Goal: Task Accomplishment & Management: Use online tool/utility

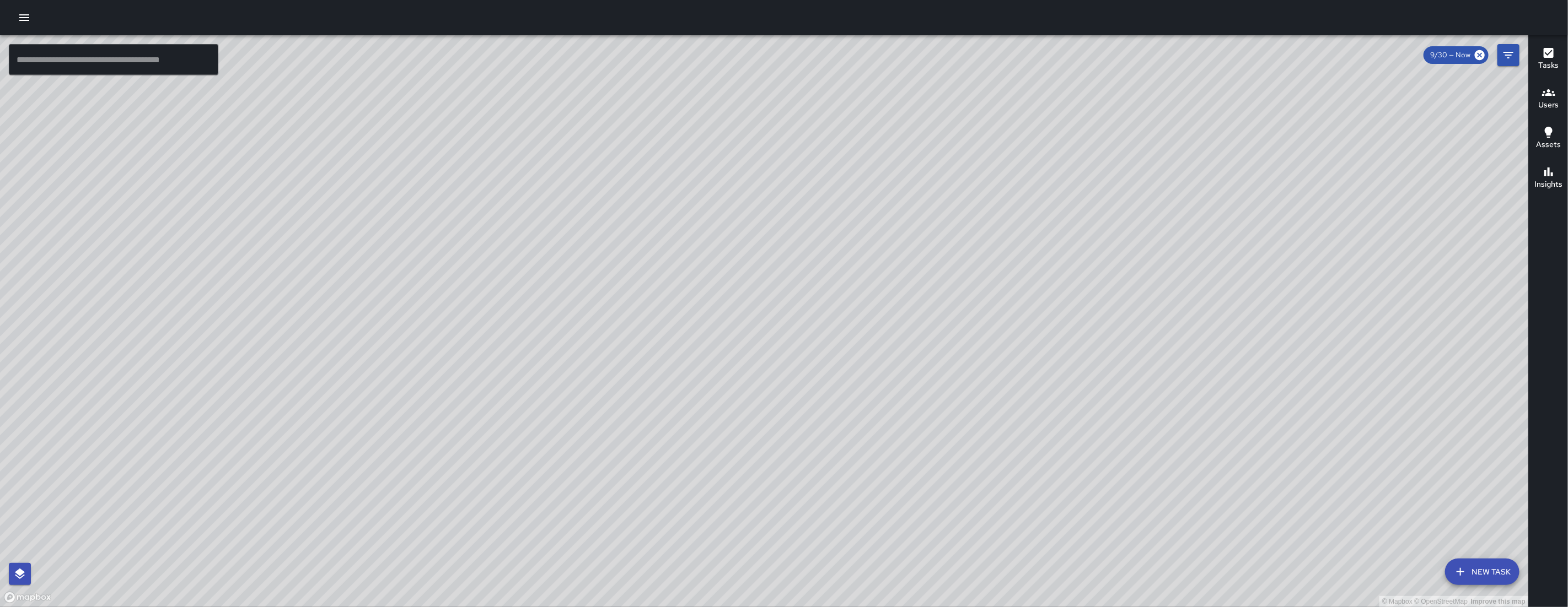
click at [19, 19] on icon "button" at bounding box center [24, 18] width 13 height 13
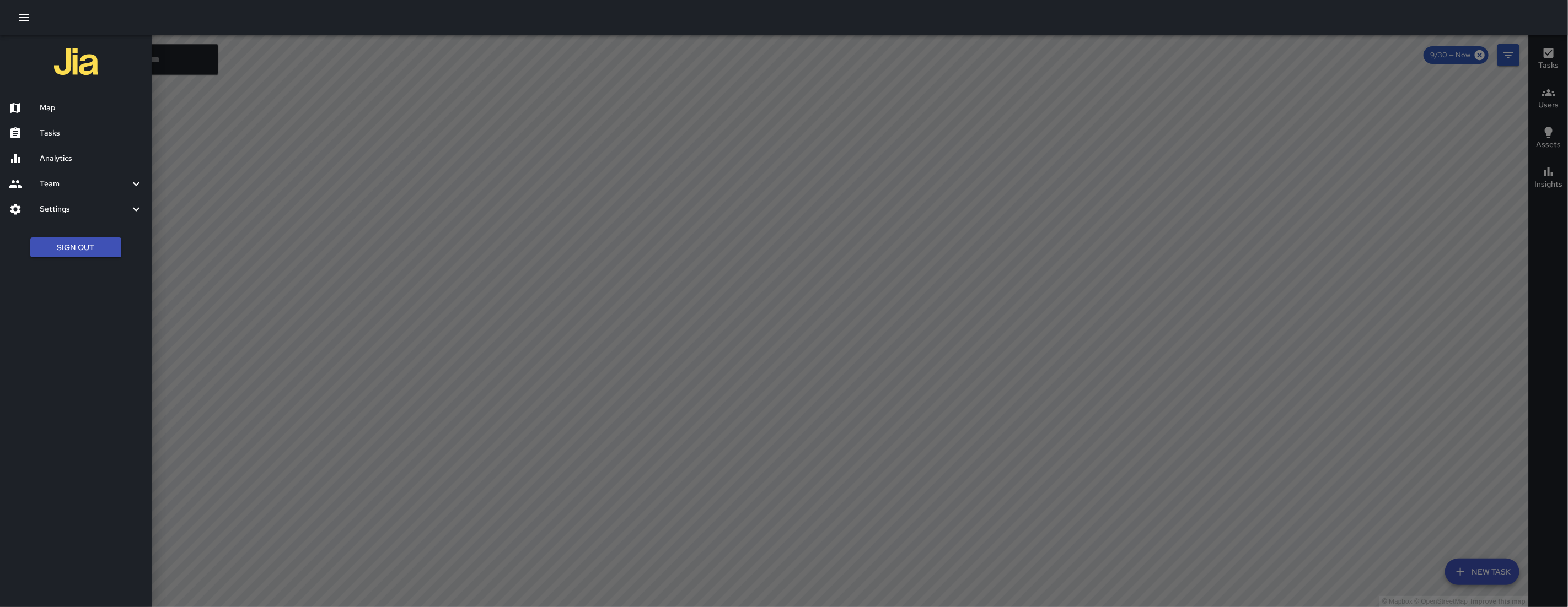
click at [394, 191] on div at bounding box center [784, 304] width 1568 height 607
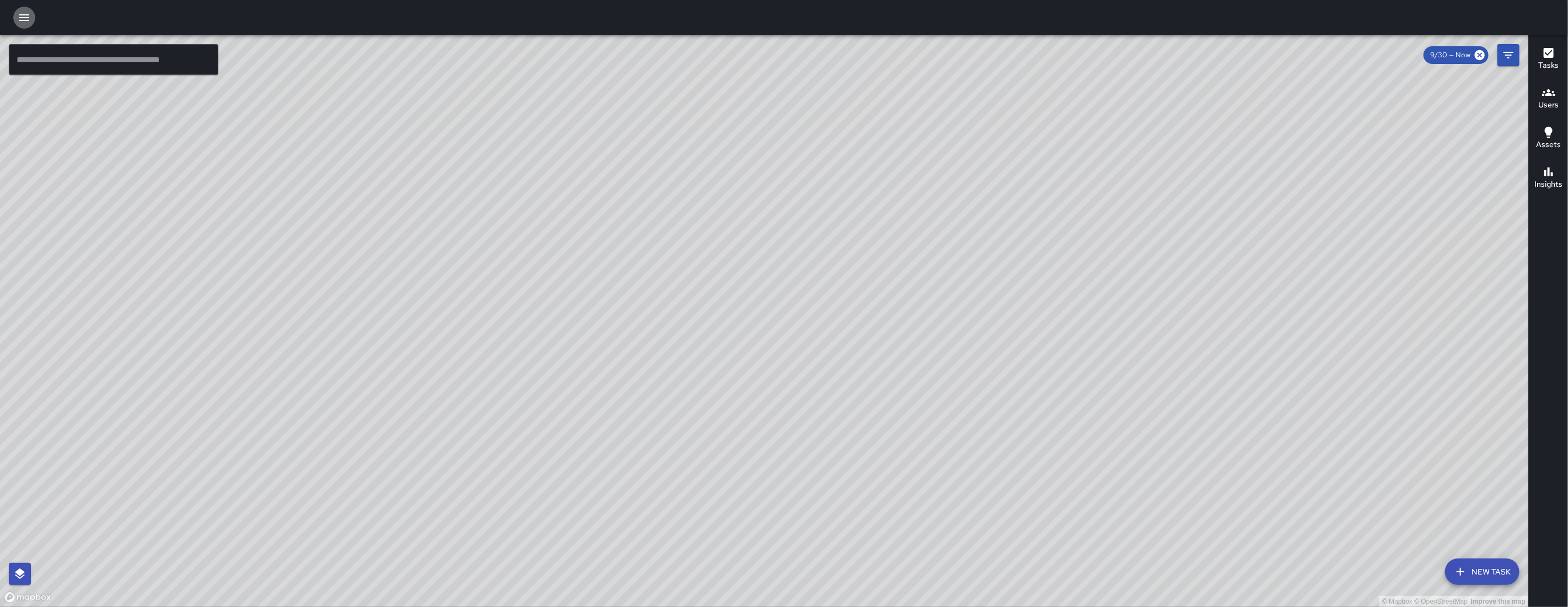
click at [22, 13] on icon "button" at bounding box center [24, 18] width 13 height 13
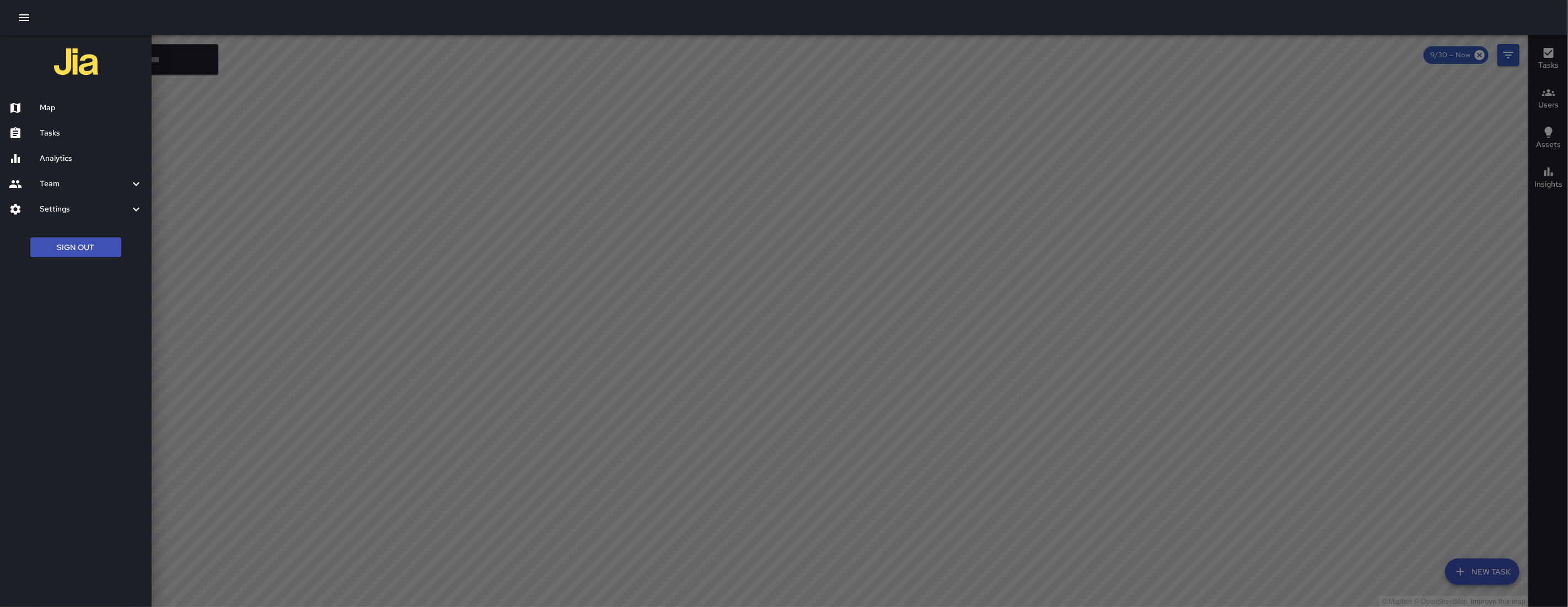
click at [115, 142] on div "Tasks" at bounding box center [75, 133] width 152 height 26
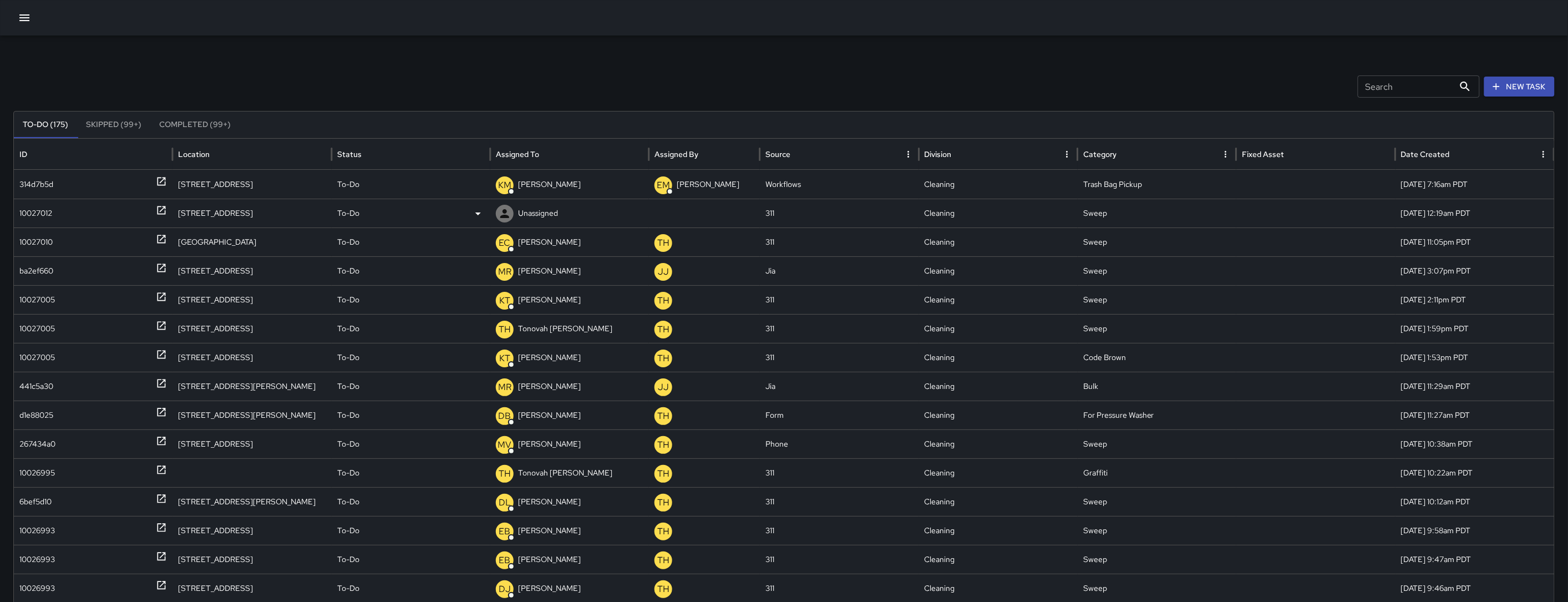
click at [33, 211] on div "10027012" at bounding box center [36, 213] width 32 height 28
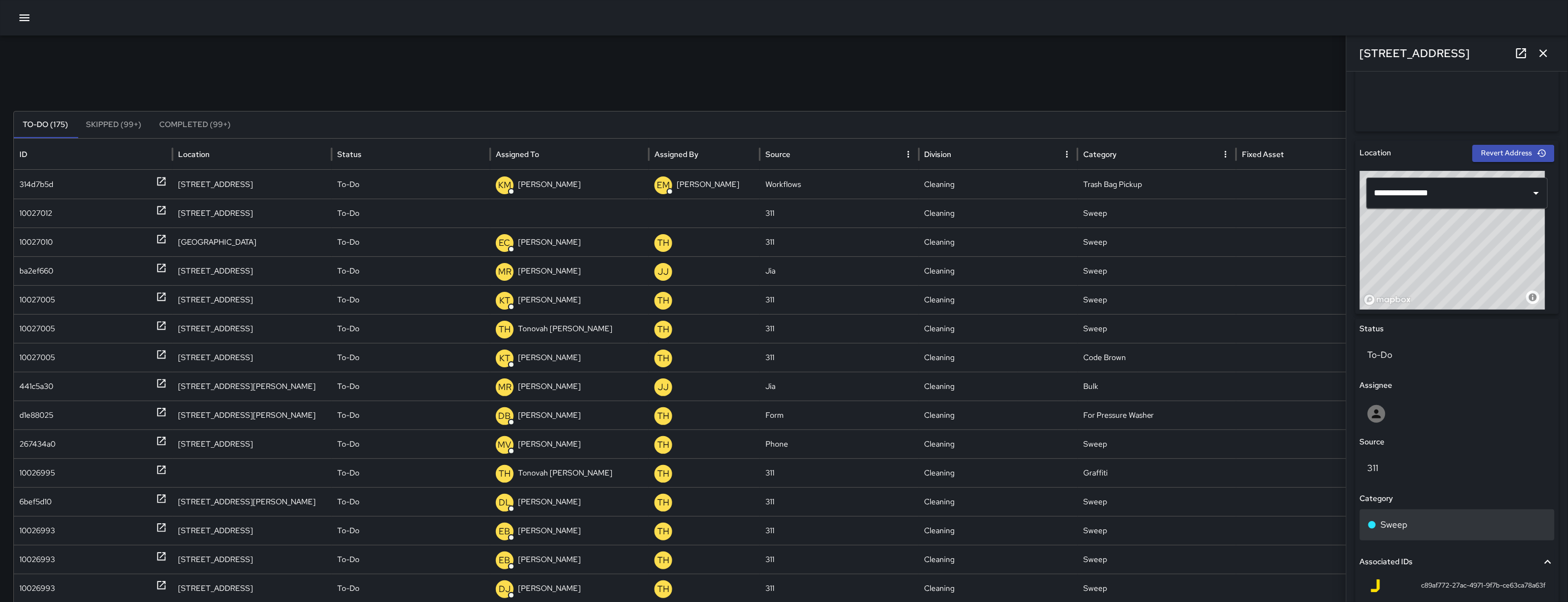
scroll to position [292, 0]
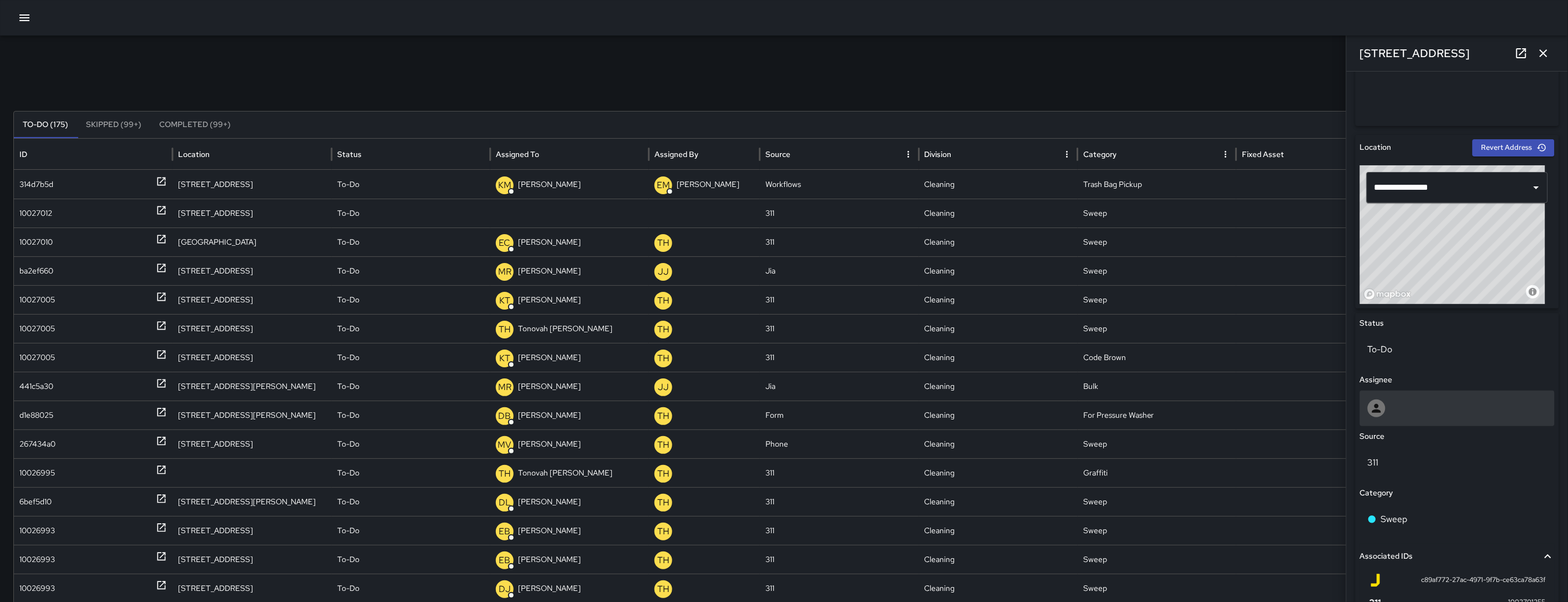
click at [1467, 416] on div at bounding box center [1457, 408] width 179 height 18
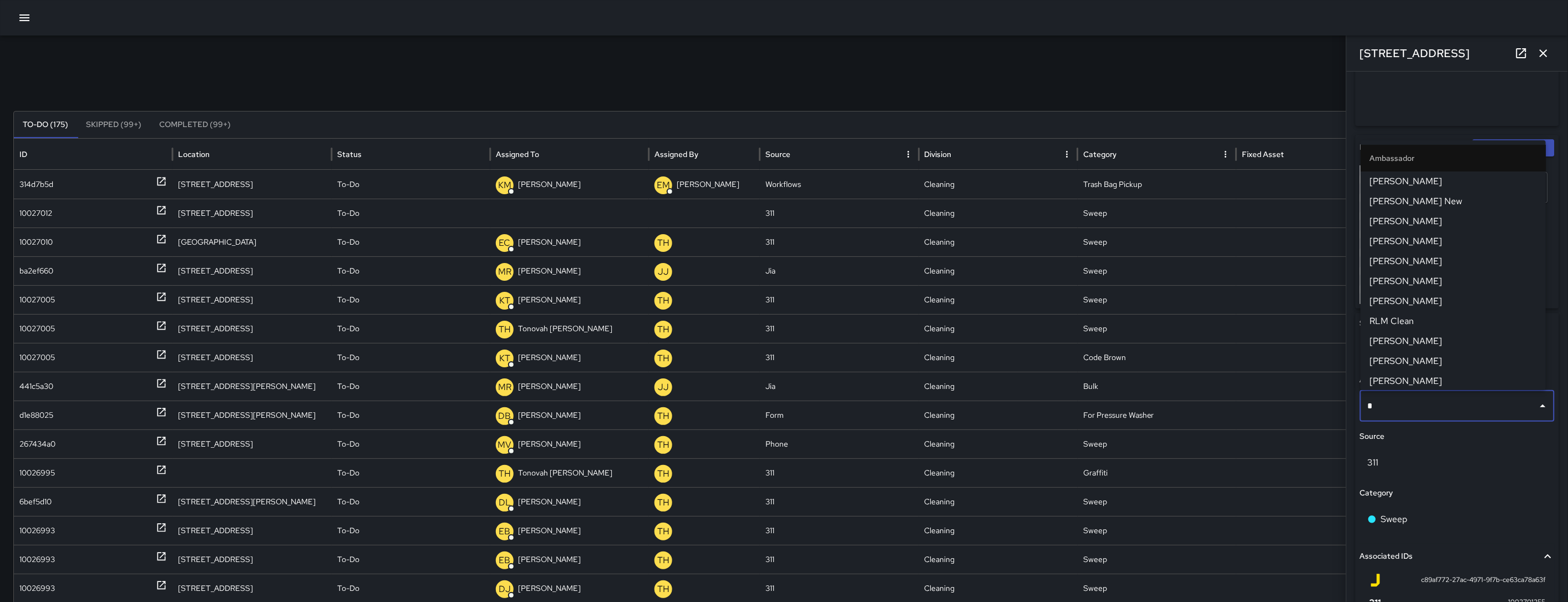
type input "**"
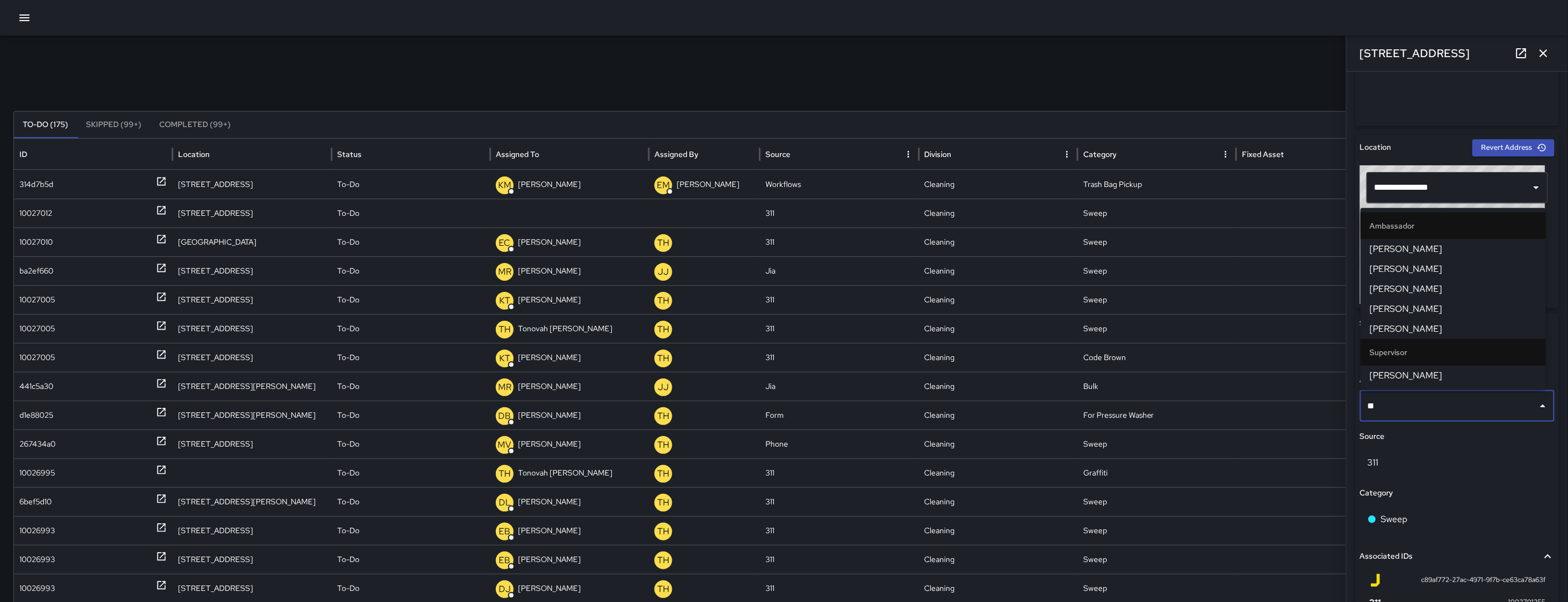
scroll to position [295, 0]
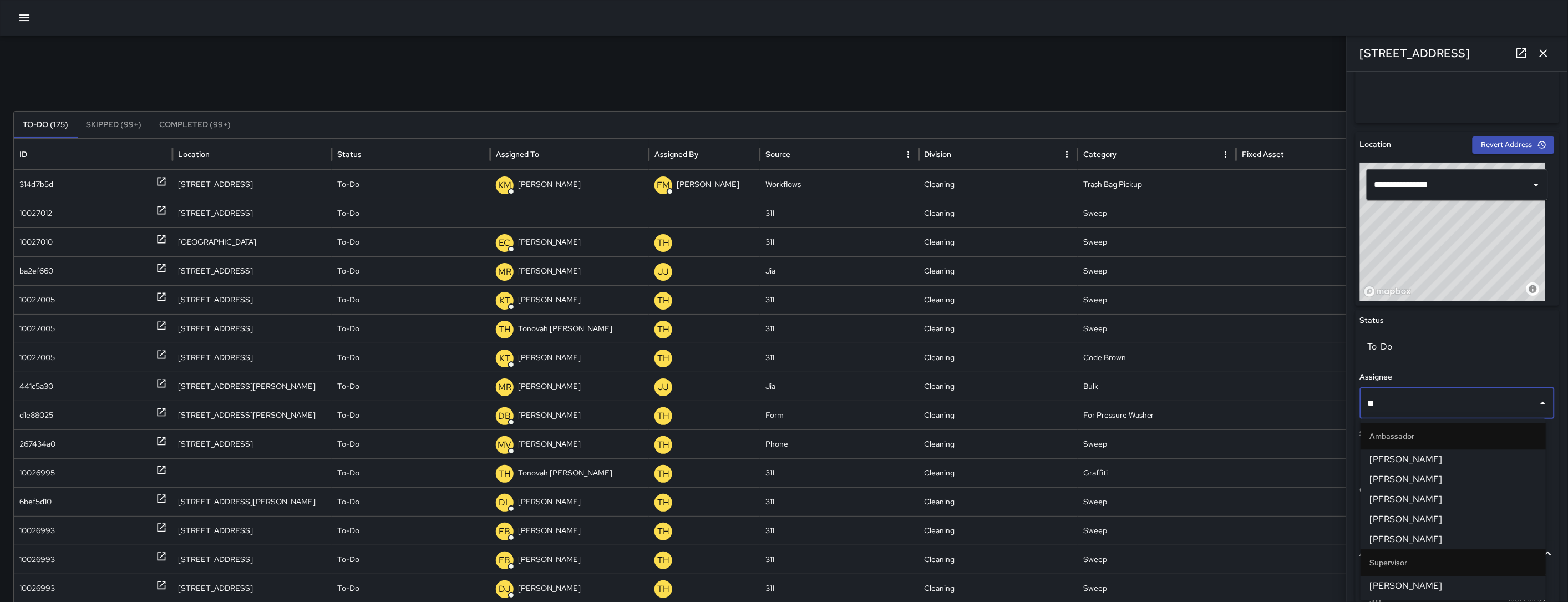
click at [1438, 482] on span "[PERSON_NAME]" at bounding box center [1453, 480] width 168 height 13
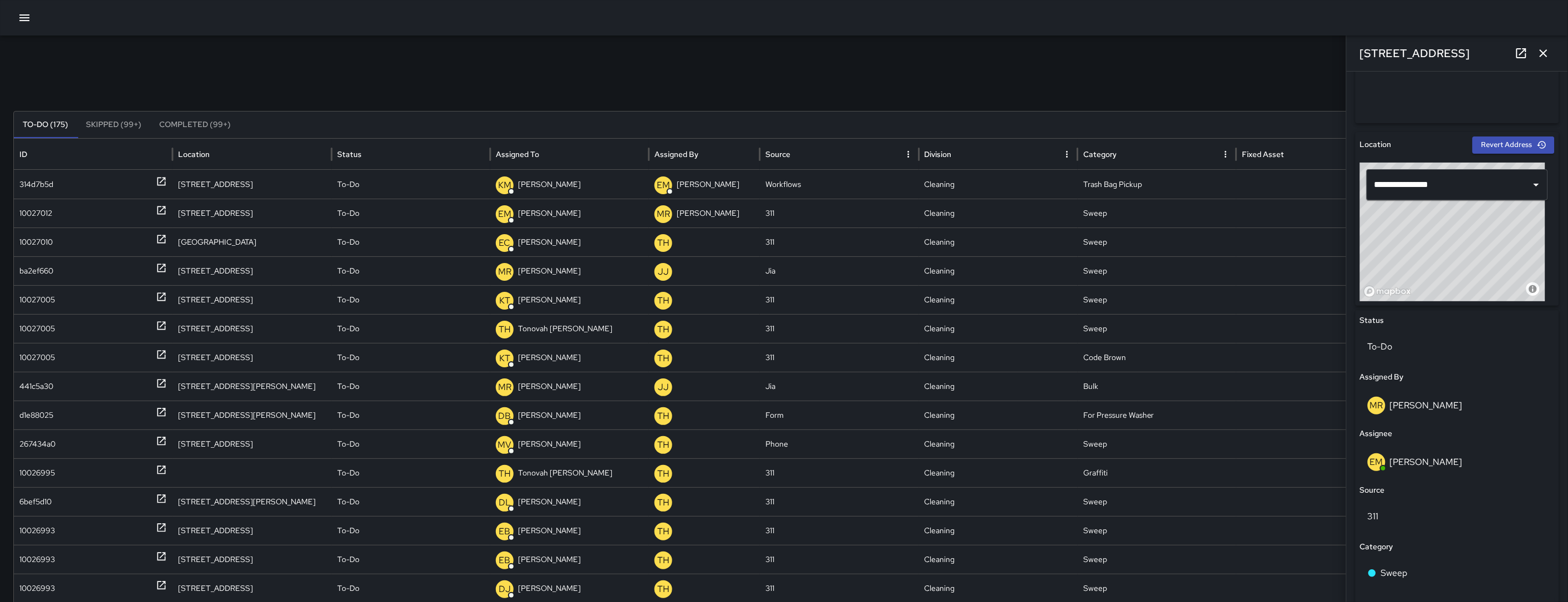
click at [1539, 56] on icon "button" at bounding box center [1544, 53] width 13 height 13
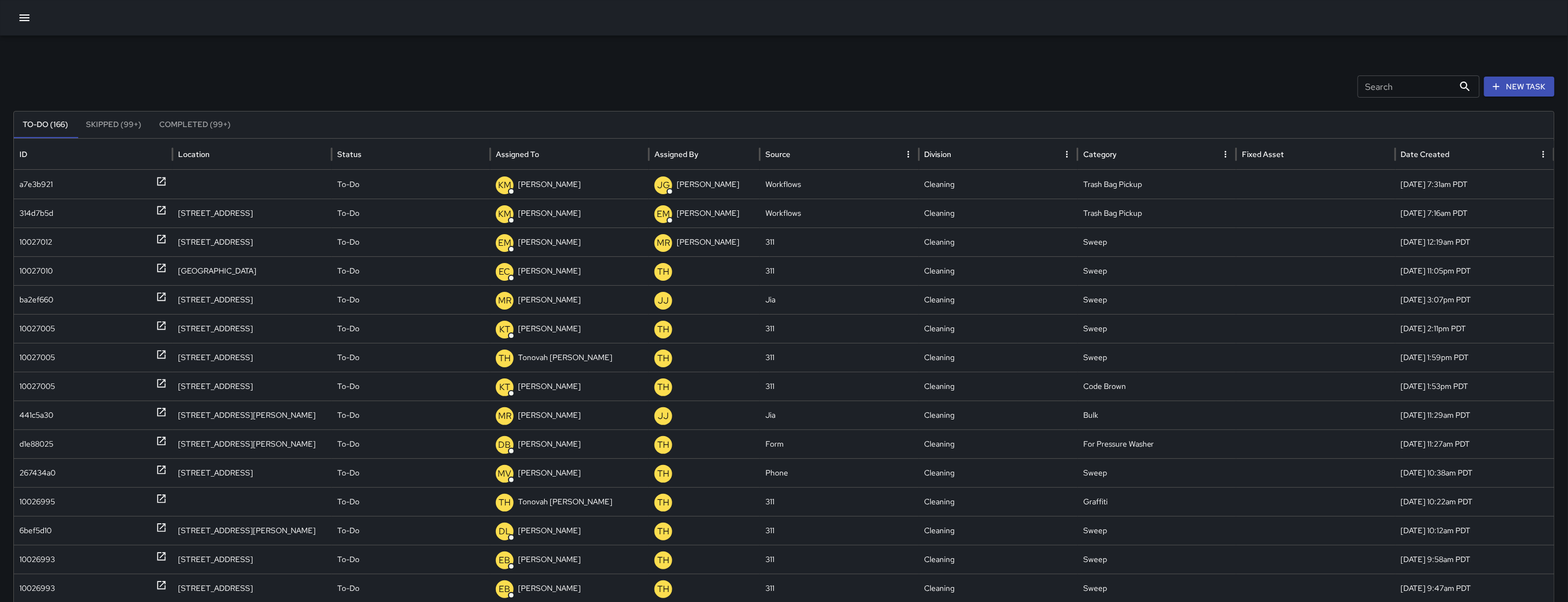
click at [26, 21] on icon "button" at bounding box center [24, 18] width 10 height 7
click at [16, 13] on button "button" at bounding box center [24, 18] width 22 height 22
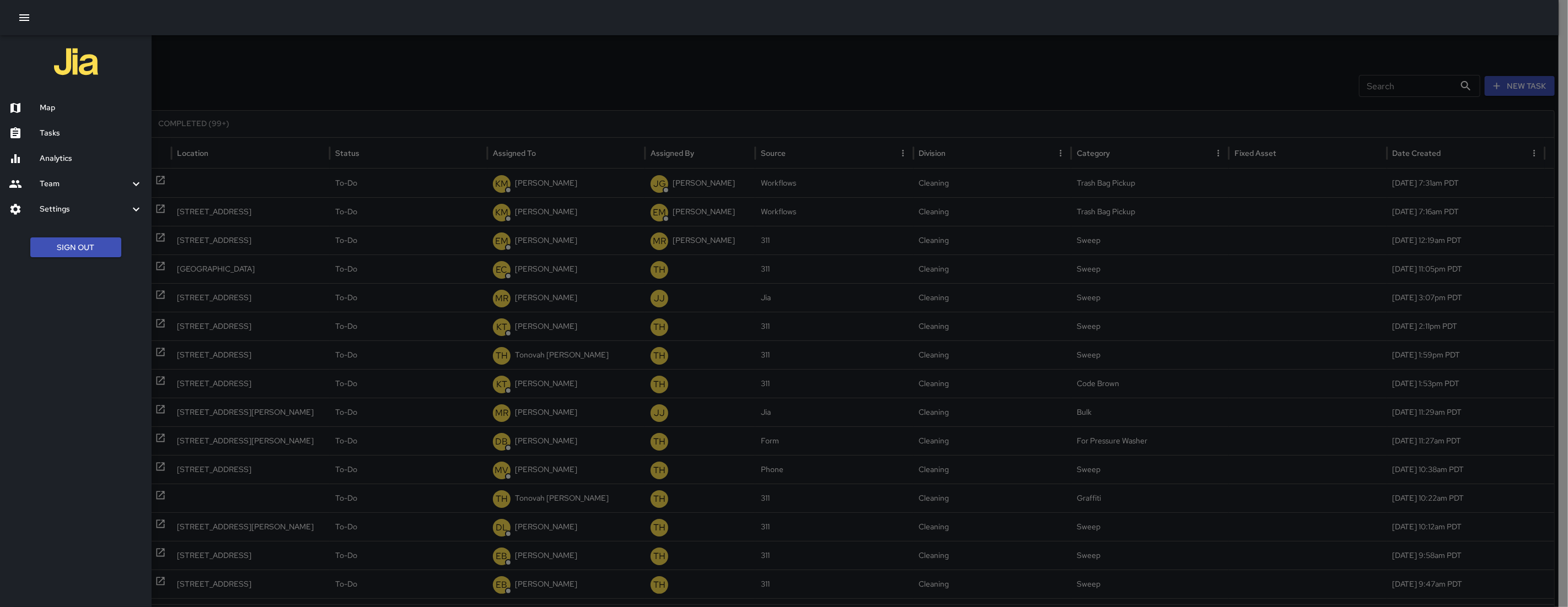
click at [93, 113] on h6 "Map" at bounding box center [91, 108] width 103 height 12
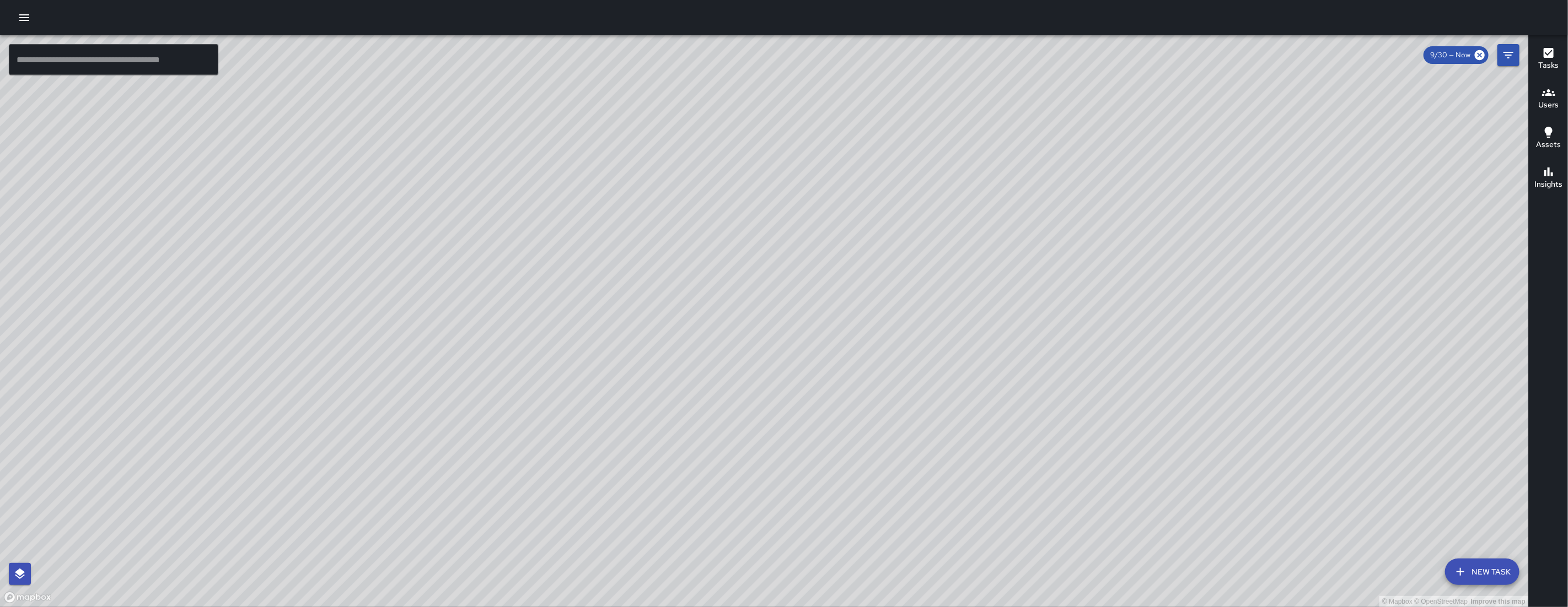
drag, startPoint x: 865, startPoint y: 499, endPoint x: 781, endPoint y: 309, distance: 207.7
click at [781, 310] on div "© Mapbox © OpenStreetMap Improve this map" at bounding box center [764, 321] width 1528 height 572
drag, startPoint x: 703, startPoint y: 498, endPoint x: 625, endPoint y: 419, distance: 111.0
click at [676, 429] on div "© Mapbox © OpenStreetMap Improve this map" at bounding box center [764, 321] width 1528 height 572
drag, startPoint x: 449, startPoint y: 293, endPoint x: 520, endPoint y: 400, distance: 128.4
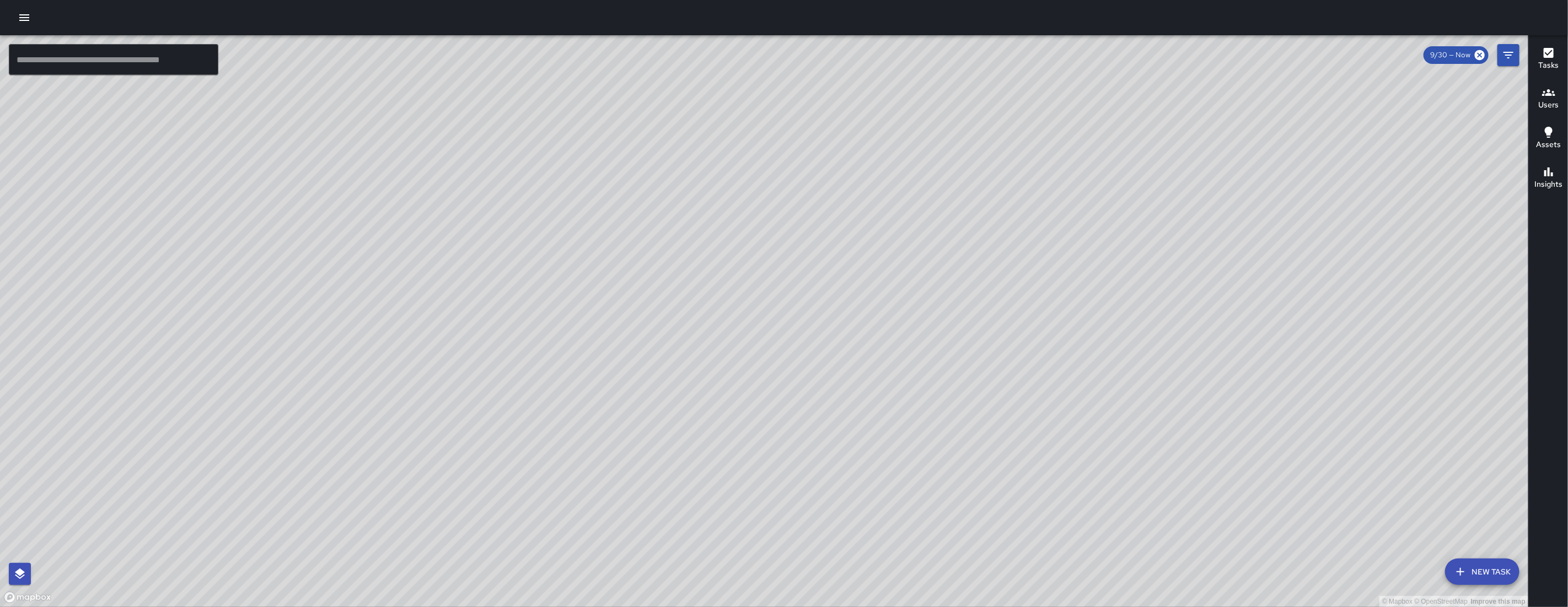
click at [519, 400] on div "© Mapbox © OpenStreetMap Improve this map" at bounding box center [764, 321] width 1528 height 572
drag, startPoint x: 459, startPoint y: 493, endPoint x: 539, endPoint y: 354, distance: 160.4
click at [539, 354] on div "© Mapbox © OpenStreetMap Improve this map" at bounding box center [764, 321] width 1528 height 572
drag, startPoint x: 892, startPoint y: 496, endPoint x: 578, endPoint y: 406, distance: 326.6
click at [577, 406] on div "© Mapbox © OpenStreetMap Improve this map" at bounding box center [764, 321] width 1528 height 572
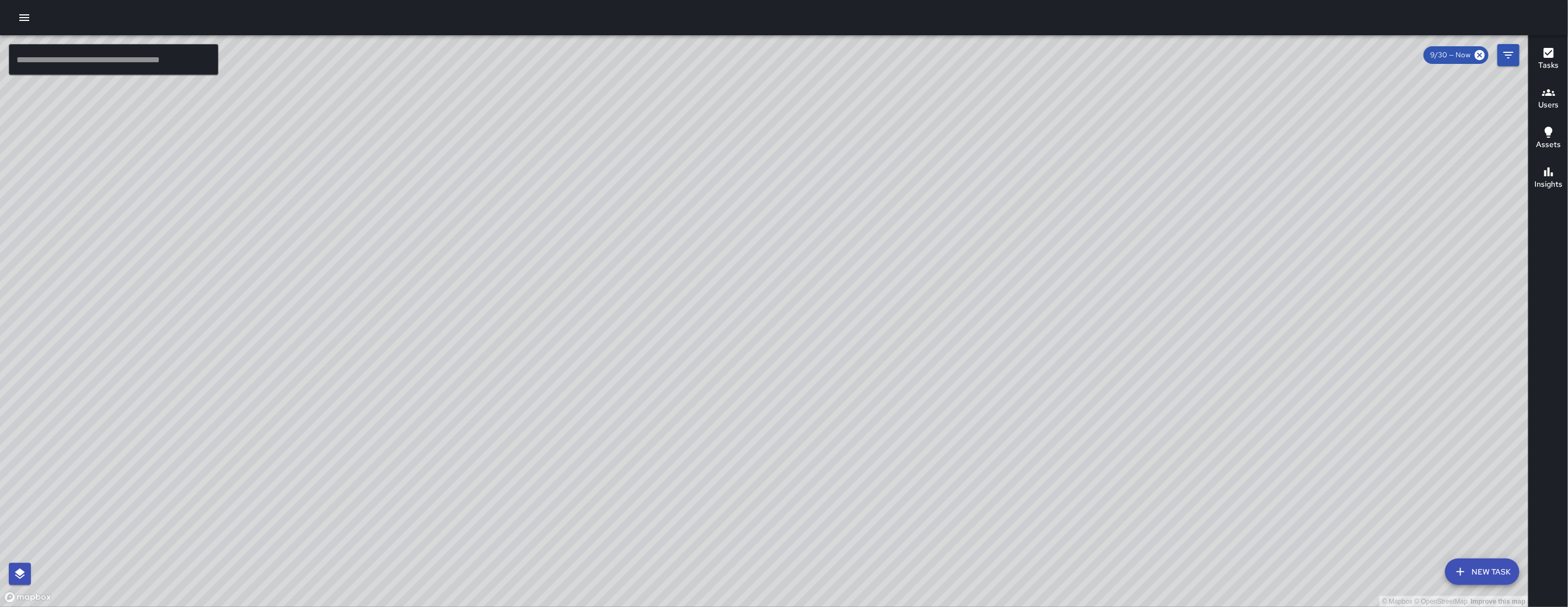
click at [577, 406] on div "© Mapbox © OpenStreetMap Improve this map" at bounding box center [764, 321] width 1528 height 572
drag, startPoint x: 1076, startPoint y: 372, endPoint x: 1001, endPoint y: 435, distance: 97.9
click at [732, 578] on div "© Mapbox © OpenStreetMap Improve this map" at bounding box center [764, 321] width 1528 height 572
drag, startPoint x: 1209, startPoint y: 327, endPoint x: 969, endPoint y: 472, distance: 280.4
click at [848, 573] on div "© Mapbox © OpenStreetMap Improve this map" at bounding box center [764, 321] width 1528 height 572
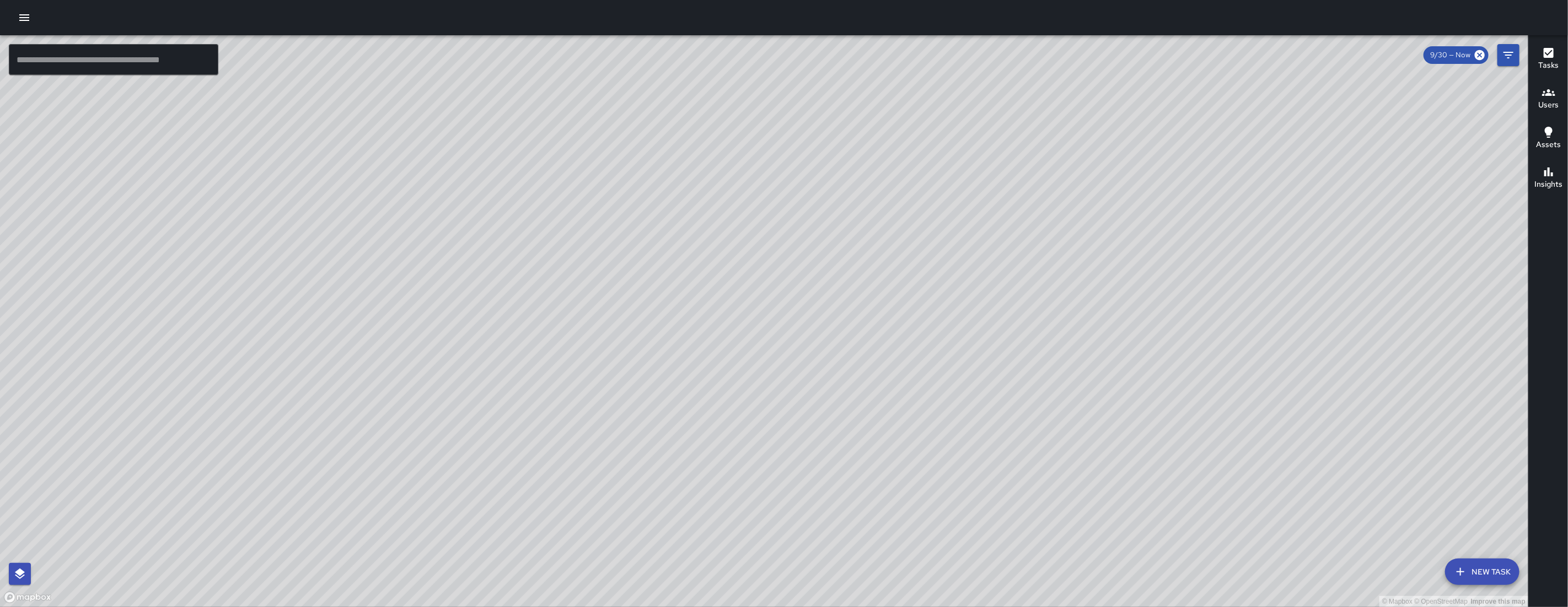
drag, startPoint x: 1023, startPoint y: 421, endPoint x: 961, endPoint y: 500, distance: 100.4
click at [951, 513] on div "© Mapbox © OpenStreetMap Improve this map" at bounding box center [764, 321] width 1528 height 572
drag, startPoint x: 1030, startPoint y: 428, endPoint x: 977, endPoint y: 437, distance: 53.8
click at [993, 470] on div "© Mapbox © OpenStreetMap Improve this map" at bounding box center [764, 321] width 1528 height 572
drag, startPoint x: 1021, startPoint y: 337, endPoint x: 820, endPoint y: 489, distance: 252.0
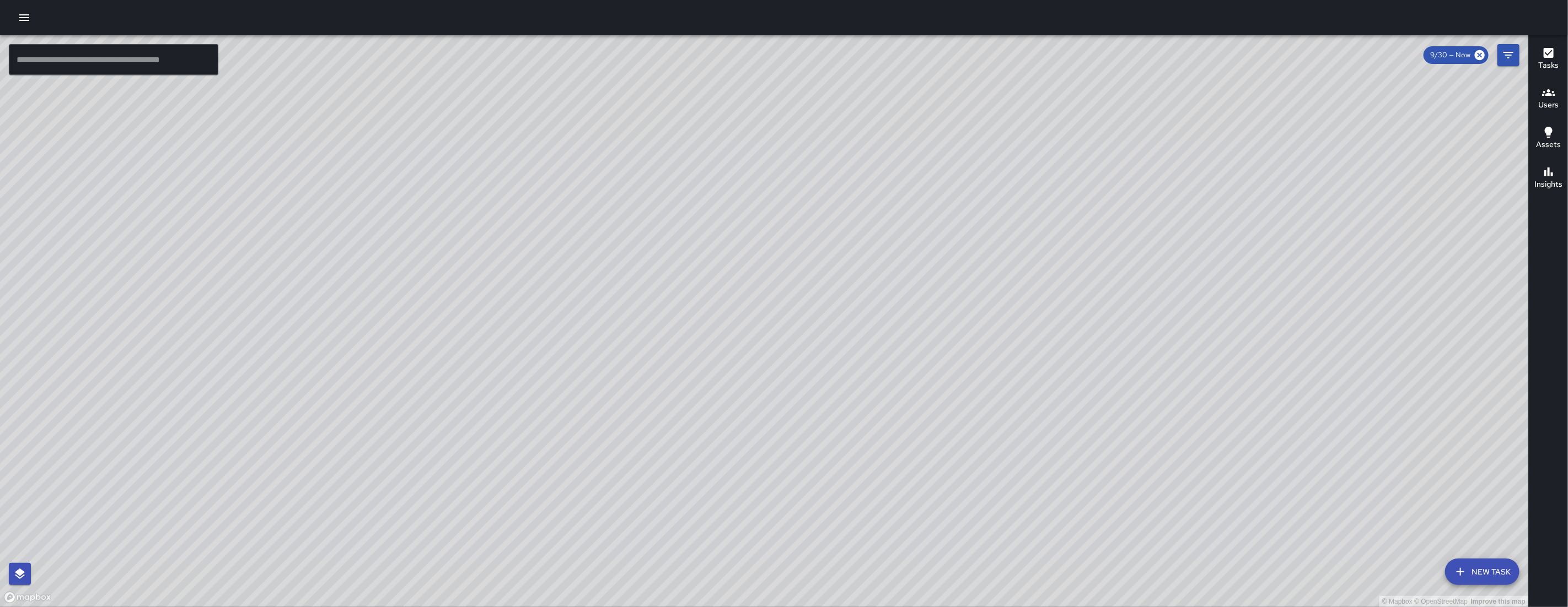
click at [840, 533] on div "© Mapbox © OpenStreetMap Improve this map" at bounding box center [764, 321] width 1528 height 572
drag, startPoint x: 795, startPoint y: 521, endPoint x: 988, endPoint y: 418, distance: 218.8
click at [1115, 157] on div "© Mapbox © OpenStreetMap Improve this map" at bounding box center [764, 321] width 1528 height 572
drag, startPoint x: 884, startPoint y: 490, endPoint x: 1192, endPoint y: 207, distance: 418.3
click at [1161, 217] on div "© Mapbox © OpenStreetMap Improve this map" at bounding box center [764, 321] width 1528 height 572
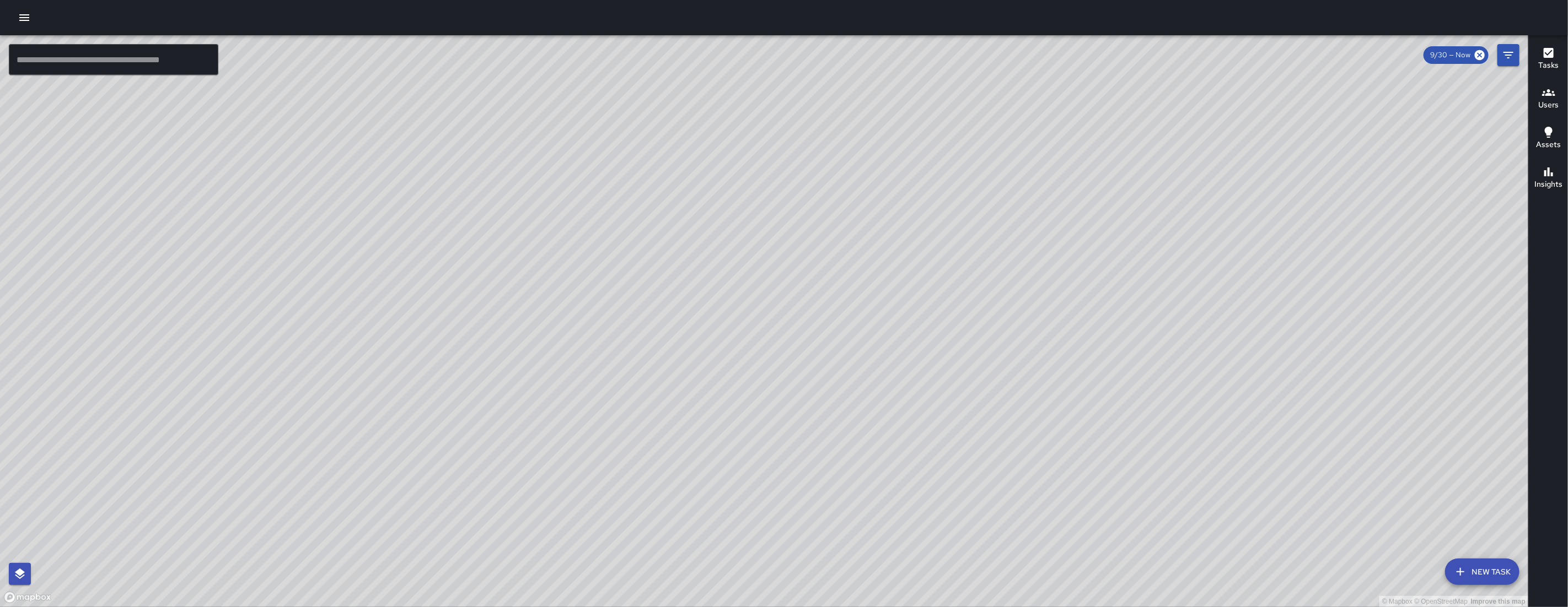
drag, startPoint x: 878, startPoint y: 322, endPoint x: 902, endPoint y: 338, distance: 28.8
click at [954, 275] on div "© Mapbox © OpenStreetMap Improve this map" at bounding box center [764, 321] width 1528 height 572
drag, startPoint x: 740, startPoint y: 460, endPoint x: 766, endPoint y: 426, distance: 42.8
click at [766, 426] on div "© Mapbox © OpenStreetMap Improve this map" at bounding box center [764, 321] width 1528 height 572
drag, startPoint x: 511, startPoint y: 528, endPoint x: 867, endPoint y: 405, distance: 376.6
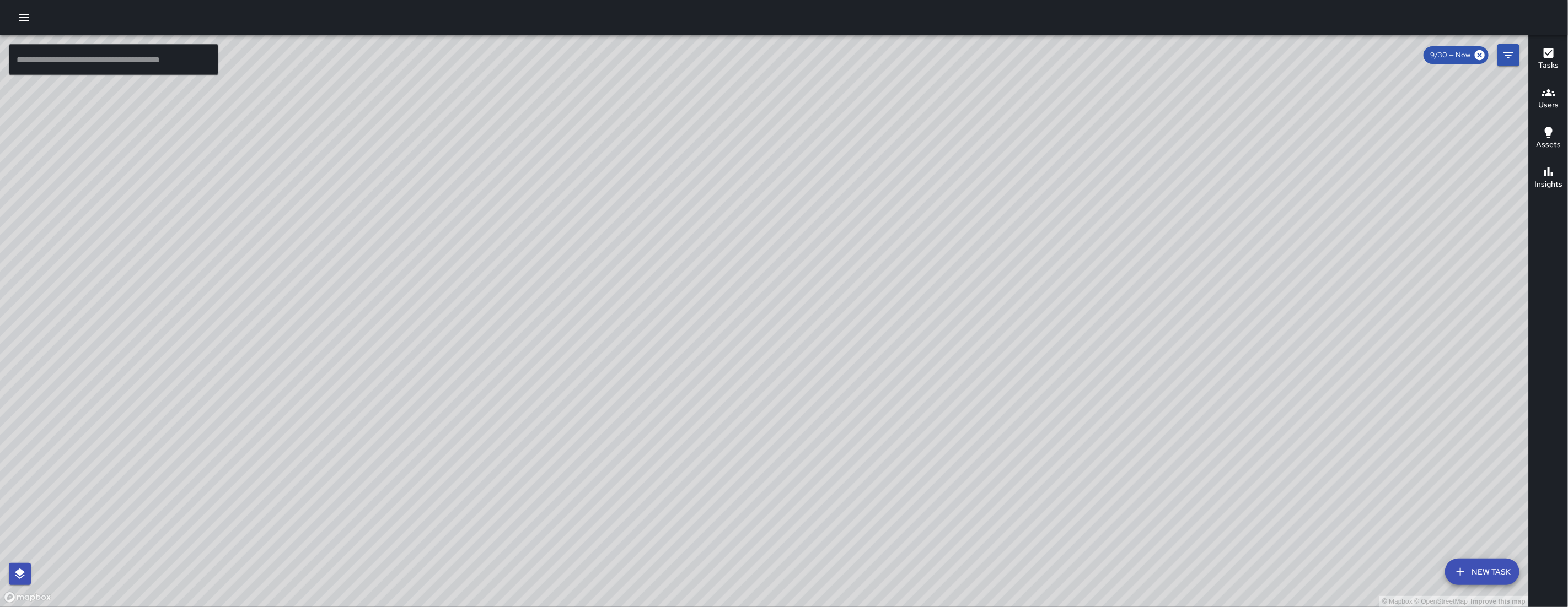
click at [866, 405] on div "© Mapbox © OpenStreetMap Improve this map" at bounding box center [764, 321] width 1528 height 572
drag, startPoint x: 593, startPoint y: 496, endPoint x: 857, endPoint y: 453, distance: 267.5
click at [857, 453] on div "© Mapbox © OpenStreetMap Improve this map" at bounding box center [764, 321] width 1528 height 572
drag, startPoint x: 813, startPoint y: 454, endPoint x: 857, endPoint y: 454, distance: 44.0
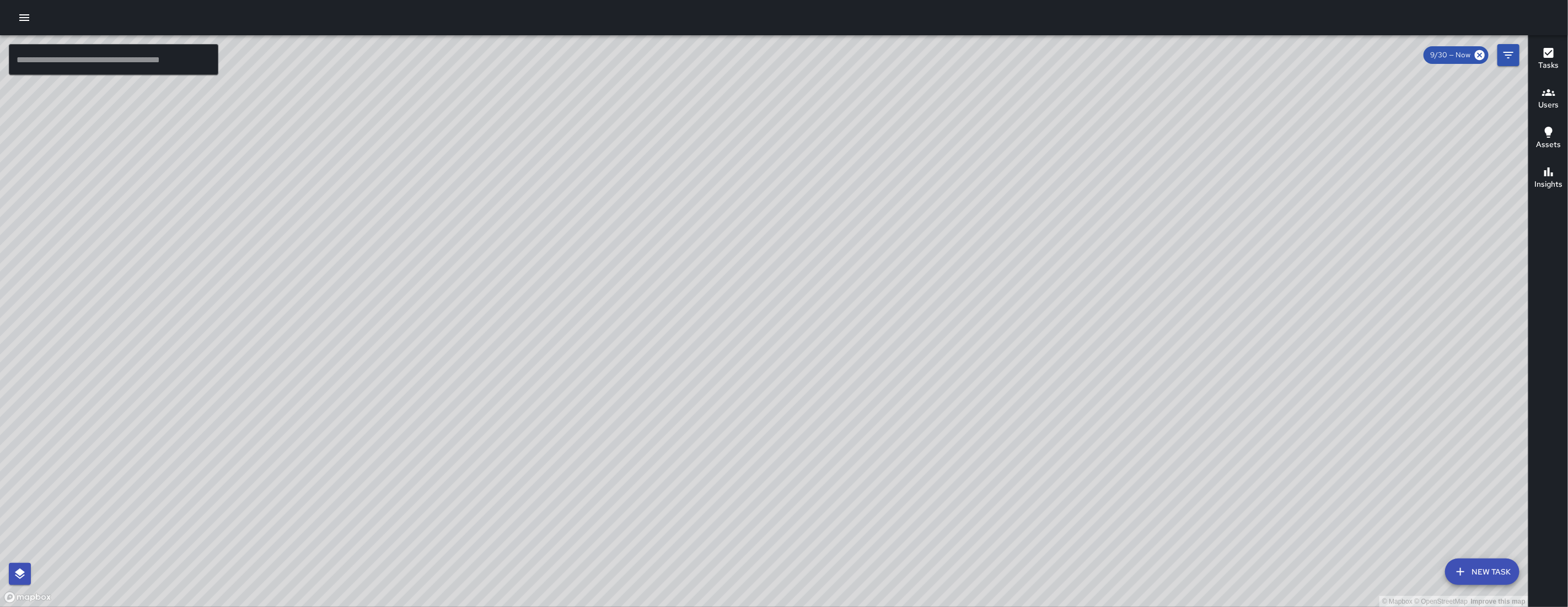
click at [856, 454] on div "© Mapbox © OpenStreetMap Improve this map" at bounding box center [764, 321] width 1528 height 572
drag, startPoint x: 578, startPoint y: 457, endPoint x: 758, endPoint y: 466, distance: 180.2
click at [758, 466] on div "© Mapbox © OpenStreetMap Improve this map" at bounding box center [764, 321] width 1528 height 572
drag, startPoint x: 805, startPoint y: 488, endPoint x: 438, endPoint y: 514, distance: 367.9
click at [368, 605] on div "© Mapbox © OpenStreetMap Improve this map" at bounding box center [764, 321] width 1528 height 572
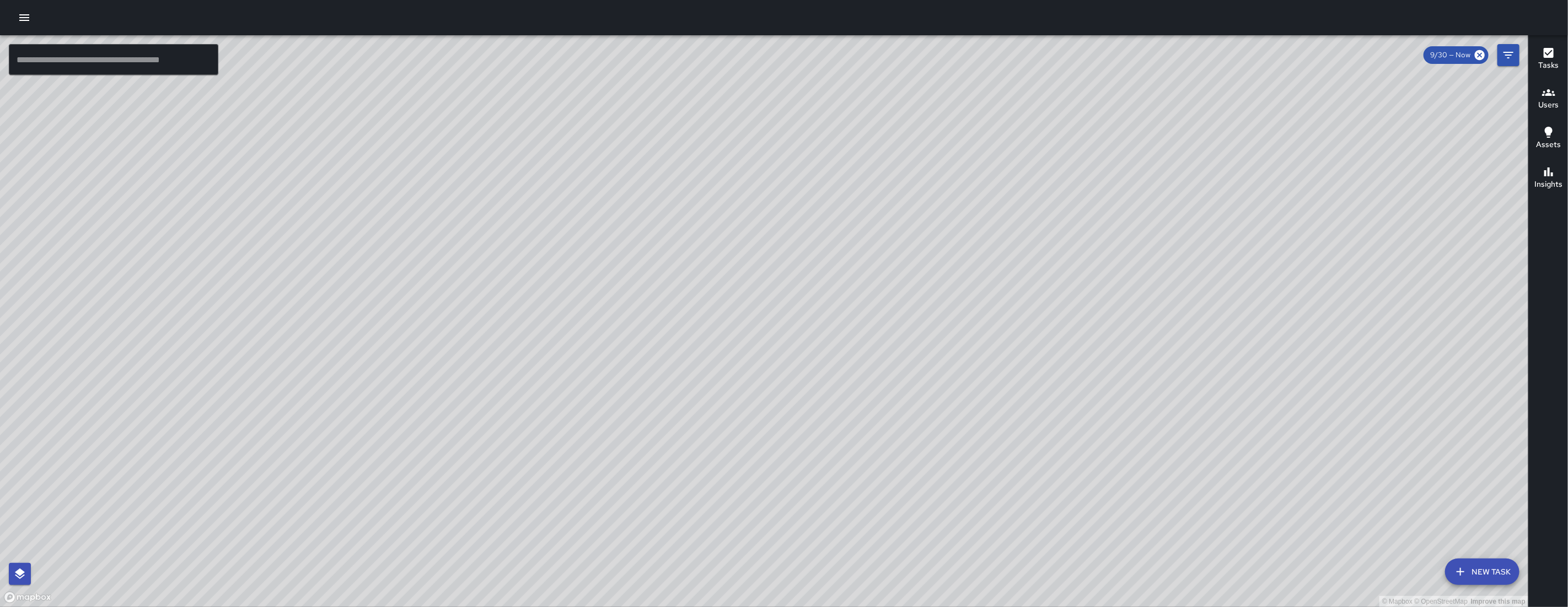
drag, startPoint x: 703, startPoint y: 327, endPoint x: 419, endPoint y: 491, distance: 328.0
click at [323, 573] on div "© Mapbox © OpenStreetMap Improve this map" at bounding box center [764, 321] width 1528 height 572
drag, startPoint x: 502, startPoint y: 512, endPoint x: 483, endPoint y: 525, distance: 23.0
click at [483, 525] on div "© Mapbox © OpenStreetMap Improve this map" at bounding box center [764, 321] width 1528 height 572
drag, startPoint x: 501, startPoint y: 487, endPoint x: 932, endPoint y: 251, distance: 491.4
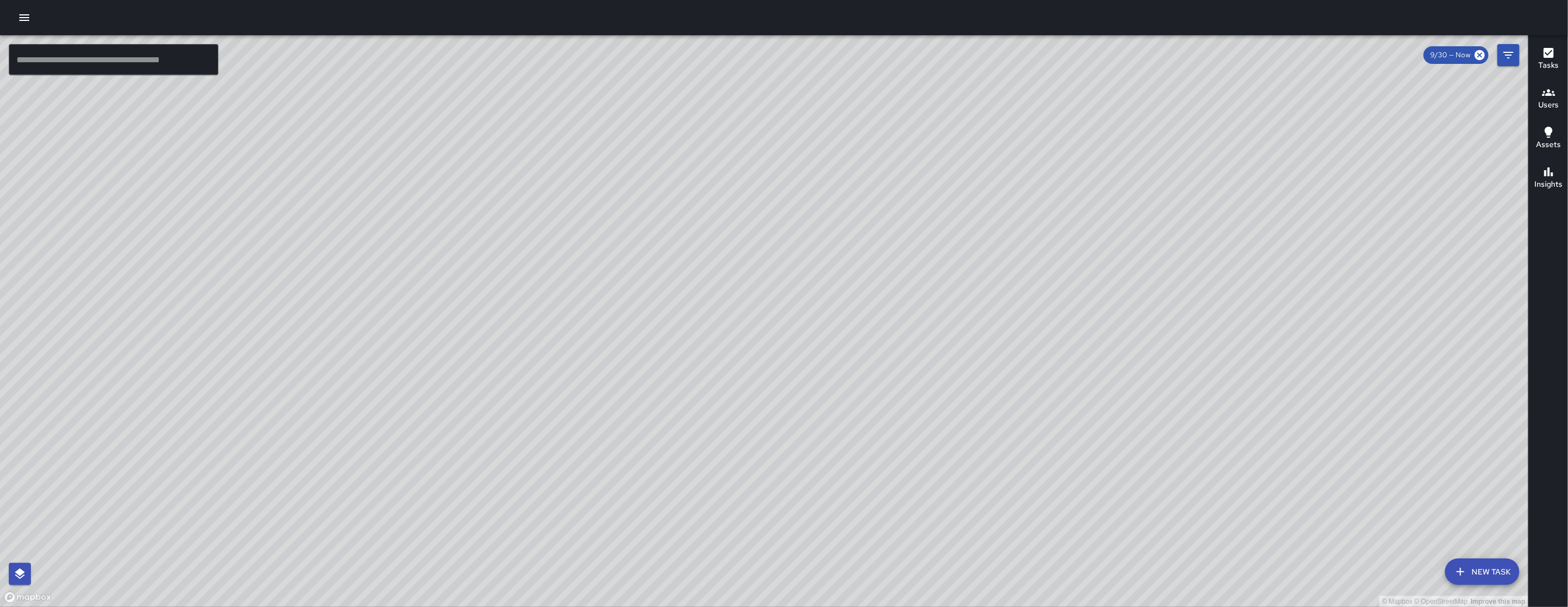
click at [867, 240] on div "© Mapbox © OpenStreetMap Improve this map" at bounding box center [764, 321] width 1528 height 572
click at [682, 454] on div "© Mapbox © OpenStreetMap Improve this map" at bounding box center [764, 321] width 1528 height 572
click at [705, 411] on div "© Mapbox © OpenStreetMap Improve this map" at bounding box center [764, 321] width 1528 height 572
drag, startPoint x: 732, startPoint y: 372, endPoint x: 839, endPoint y: 225, distance: 181.8
click at [839, 224] on div "© Mapbox © OpenStreetMap Improve this map" at bounding box center [764, 321] width 1528 height 572
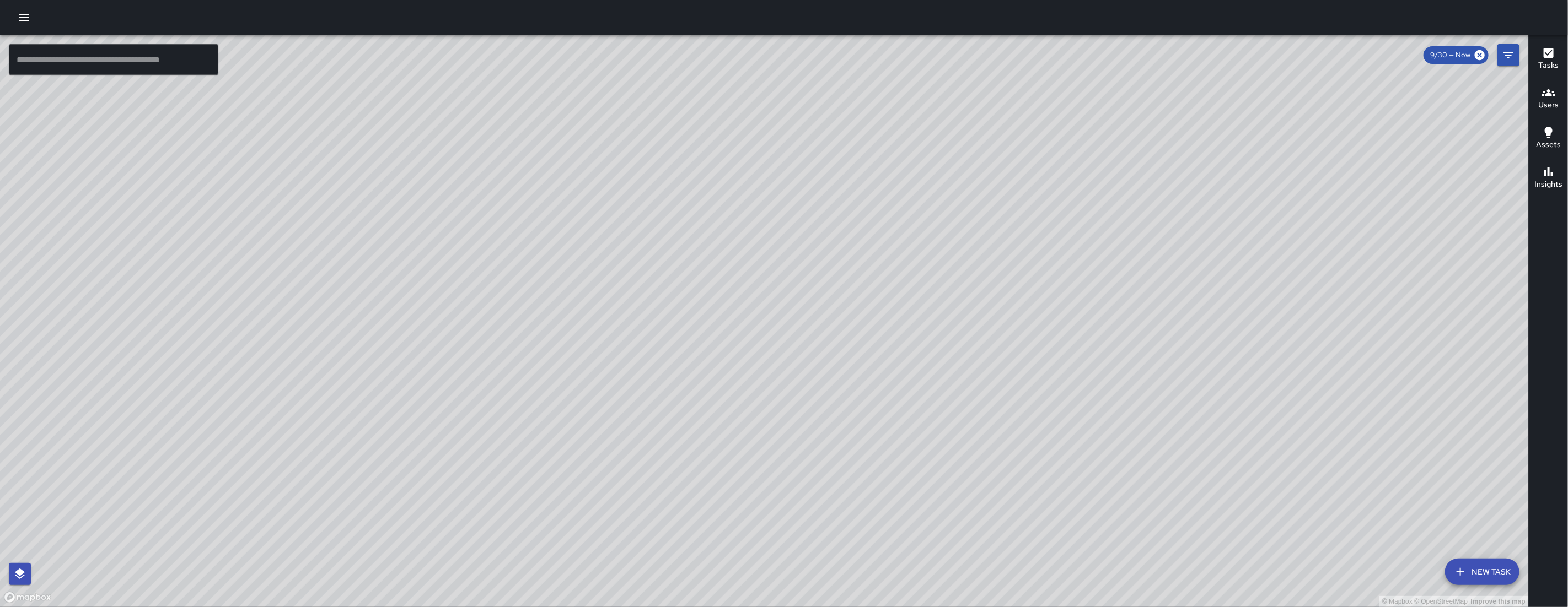
click at [640, 438] on div "© Mapbox © OpenStreetMap Improve this map" at bounding box center [764, 321] width 1528 height 572
drag, startPoint x: 656, startPoint y: 416, endPoint x: 659, endPoint y: 411, distance: 5.8
click at [659, 411] on div "© Mapbox © OpenStreetMap Improve this map" at bounding box center [764, 321] width 1528 height 572
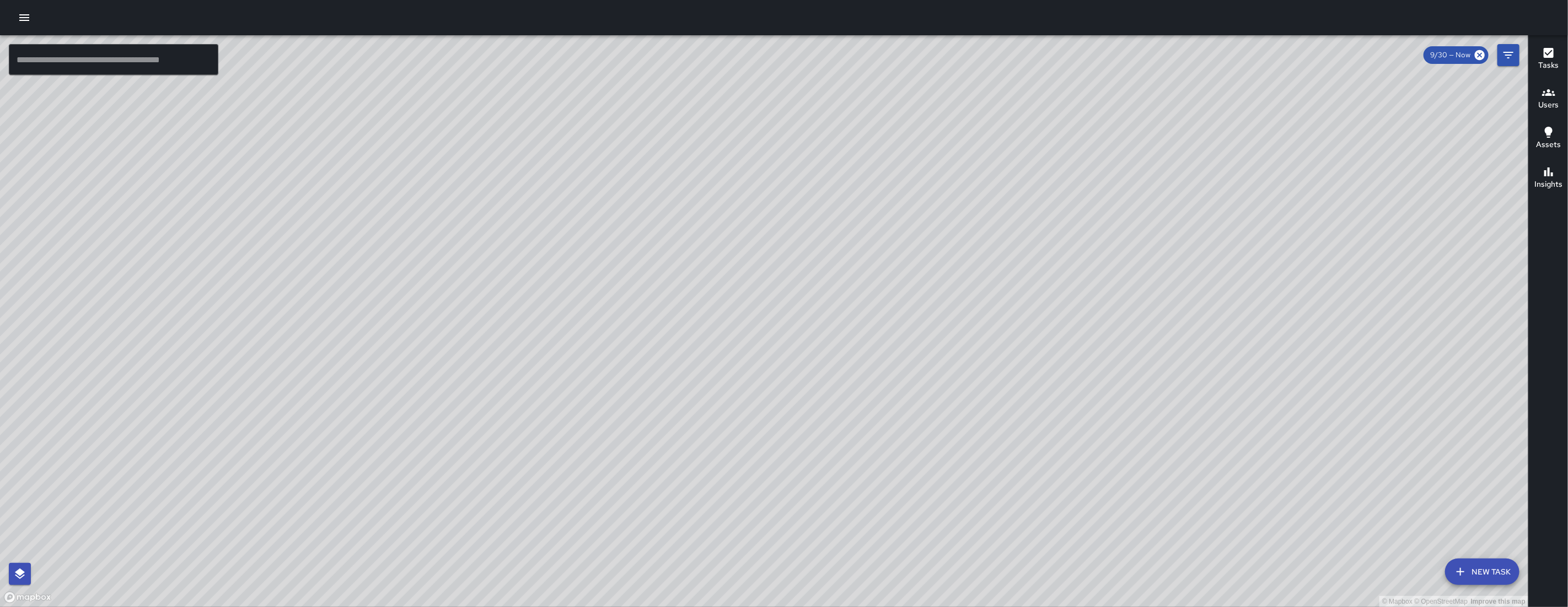
click at [855, 386] on div "© Mapbox © OpenStreetMap Improve this map" at bounding box center [764, 321] width 1528 height 572
drag, startPoint x: 855, startPoint y: 386, endPoint x: 545, endPoint y: 358, distance: 311.3
click at [559, 365] on div "© Mapbox © OpenStreetMap Improve this map" at bounding box center [764, 321] width 1528 height 572
click at [547, 361] on div "© Mapbox © OpenStreetMap Improve this map" at bounding box center [764, 321] width 1528 height 572
drag, startPoint x: 623, startPoint y: 252, endPoint x: 645, endPoint y: 342, distance: 92.6
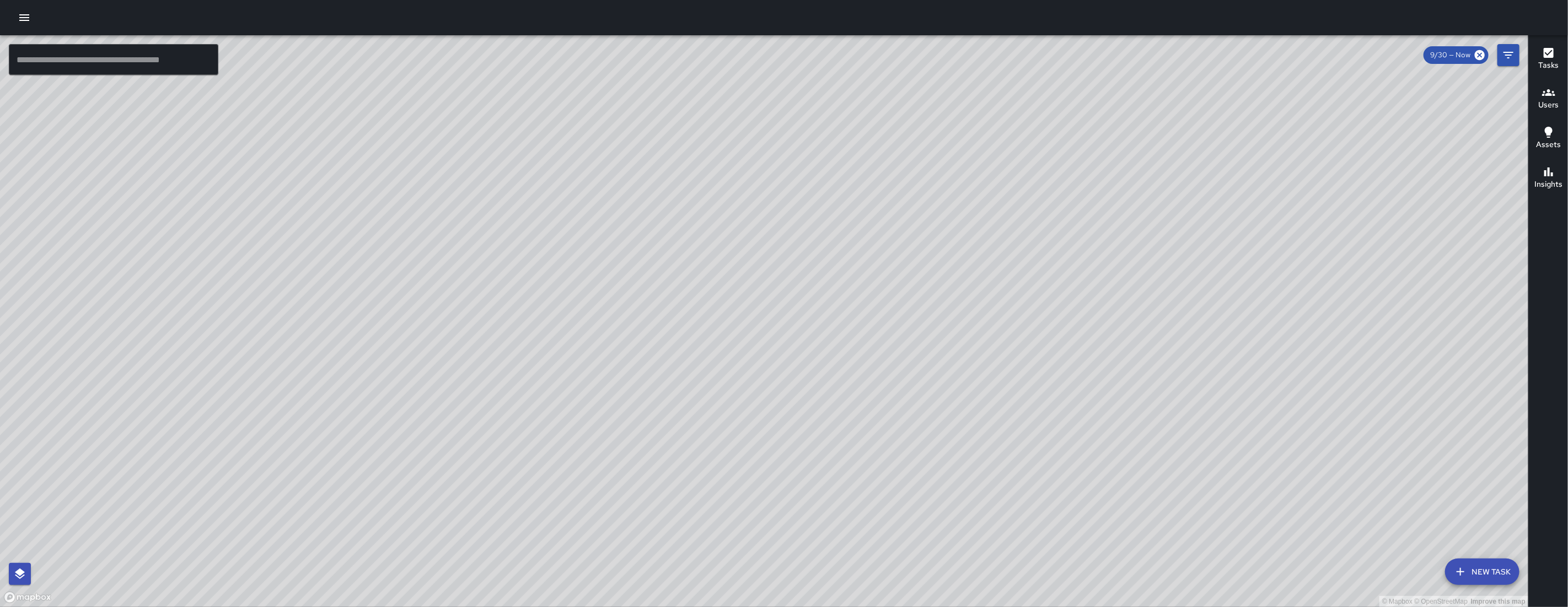
click at [660, 359] on div "© Mapbox © OpenStreetMap Improve this map" at bounding box center [764, 321] width 1528 height 572
drag, startPoint x: 567, startPoint y: 342, endPoint x: 621, endPoint y: 302, distance: 67.2
click at [621, 303] on div "© Mapbox © OpenStreetMap Improve this map" at bounding box center [764, 321] width 1528 height 572
drag, startPoint x: 693, startPoint y: 326, endPoint x: 657, endPoint y: 326, distance: 36.0
click at [659, 327] on div "© Mapbox © OpenStreetMap Improve this map" at bounding box center [764, 321] width 1528 height 572
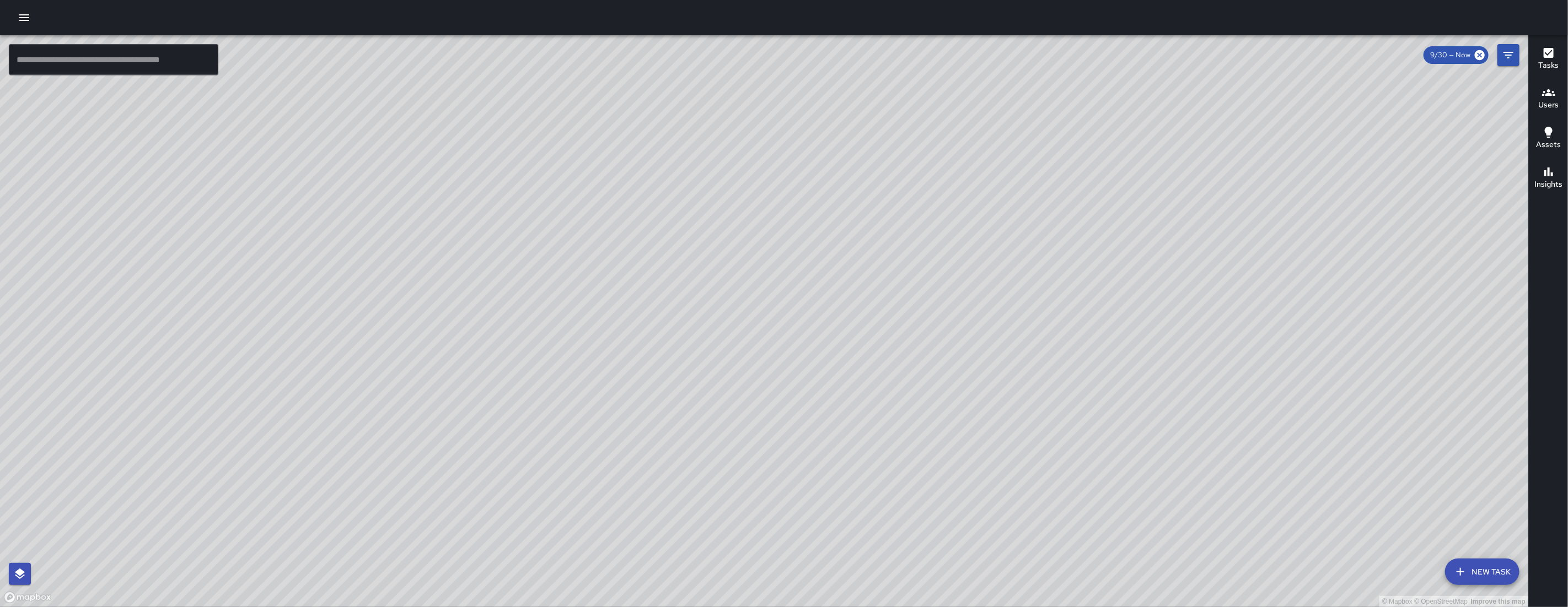
click at [39, 18] on div at bounding box center [784, 18] width 1568 height 35
click at [38, 18] on div at bounding box center [784, 18] width 1568 height 35
click at [32, 19] on button "button" at bounding box center [24, 18] width 22 height 22
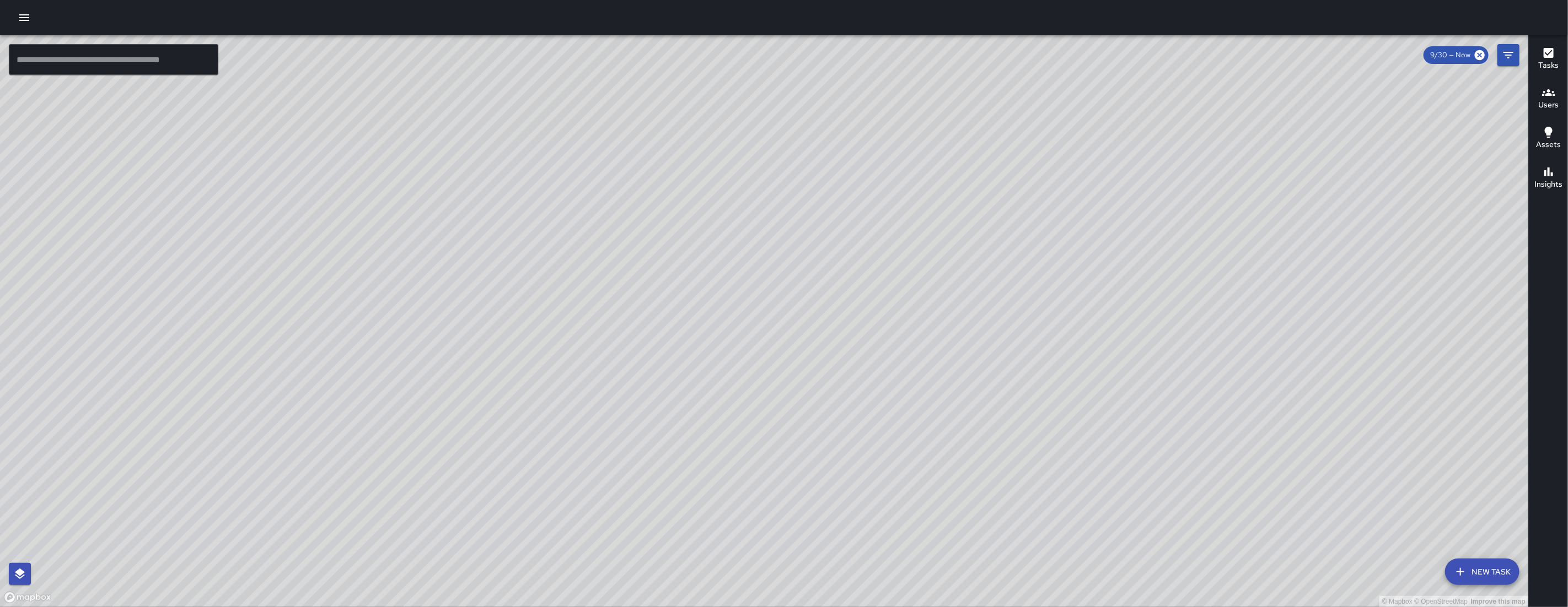
click at [32, 19] on button "button" at bounding box center [24, 18] width 22 height 22
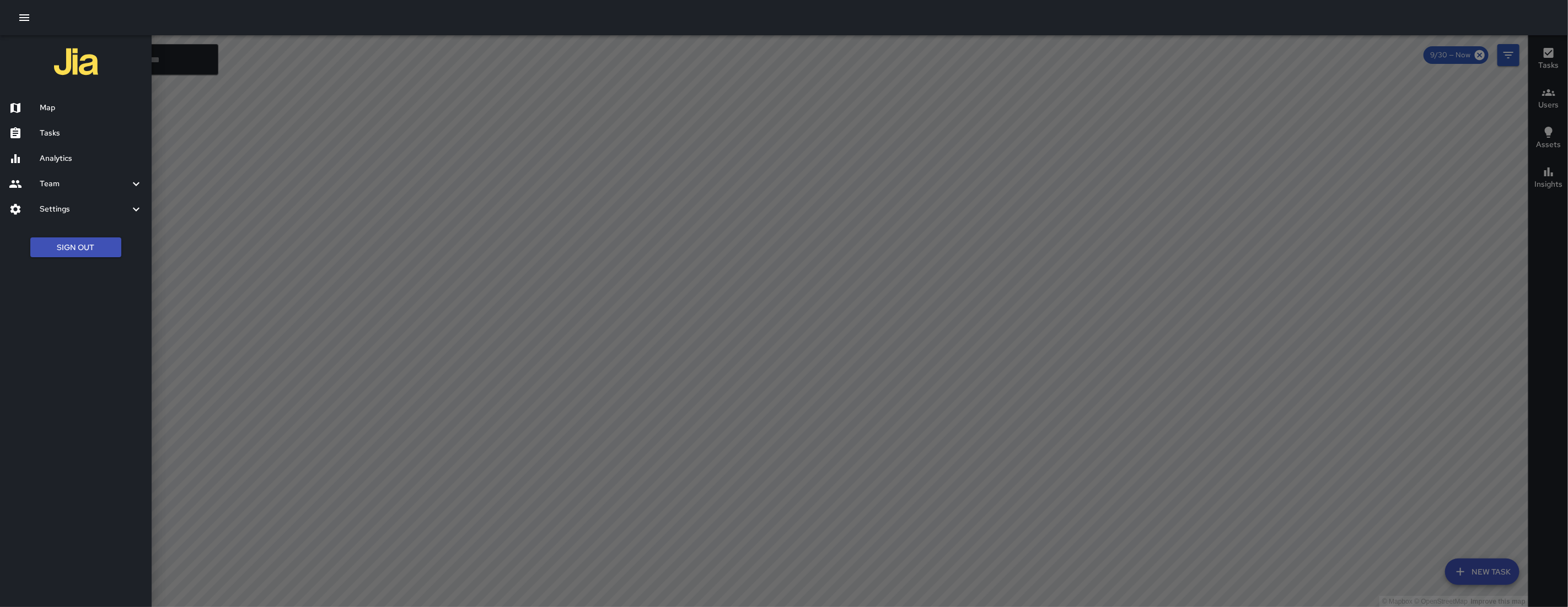
click at [82, 175] on div "Team" at bounding box center [75, 184] width 152 height 26
click at [89, 210] on h6 "Leaderboard" at bounding box center [91, 213] width 103 height 12
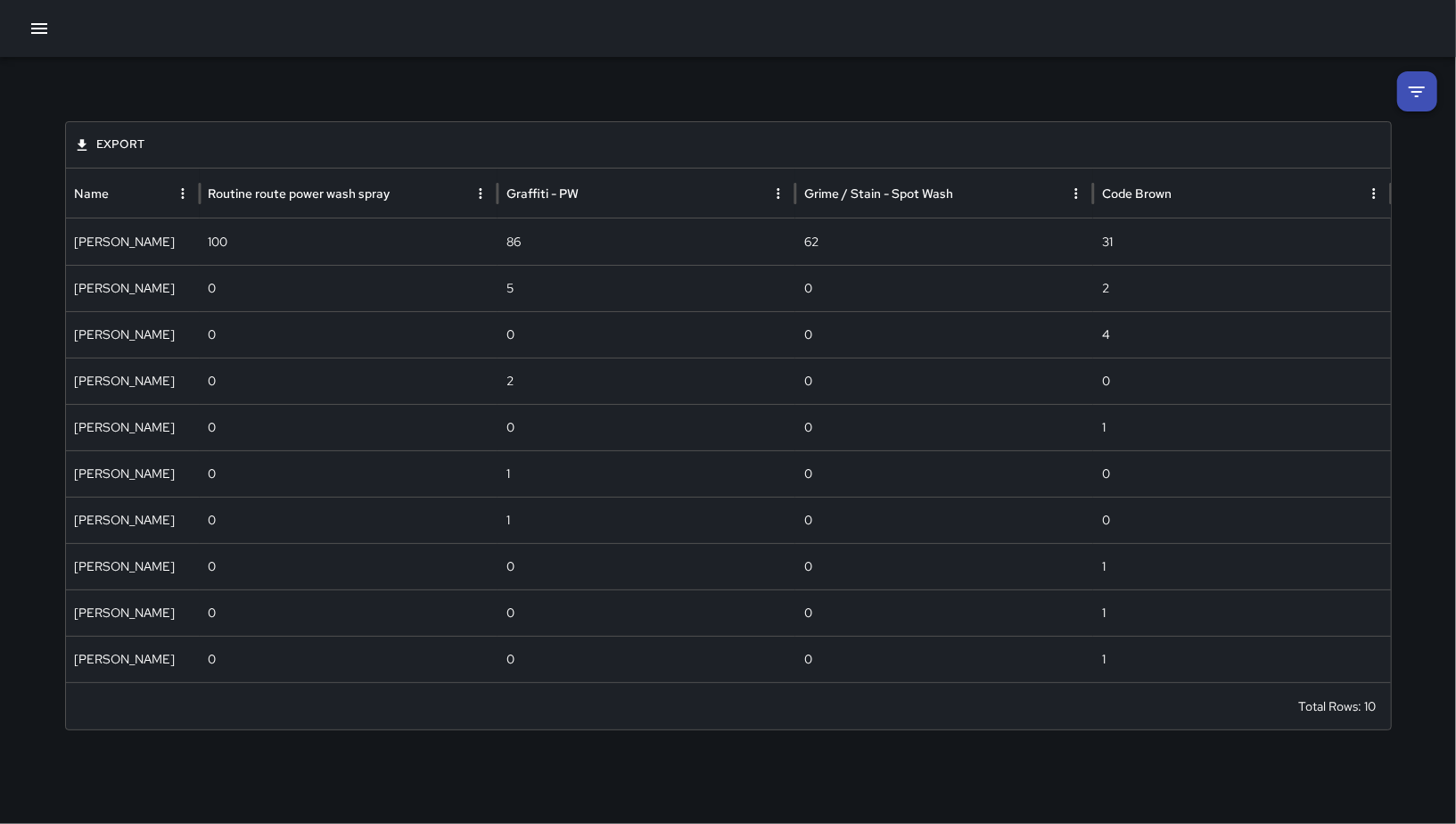
click at [1414, 86] on icon at bounding box center [1417, 92] width 22 height 22
click at [1414, 86] on li at bounding box center [1417, 91] width 40 height 40
click at [1410, 98] on icon at bounding box center [1417, 92] width 22 height 22
click at [1422, 82] on icon at bounding box center [1417, 92] width 22 height 22
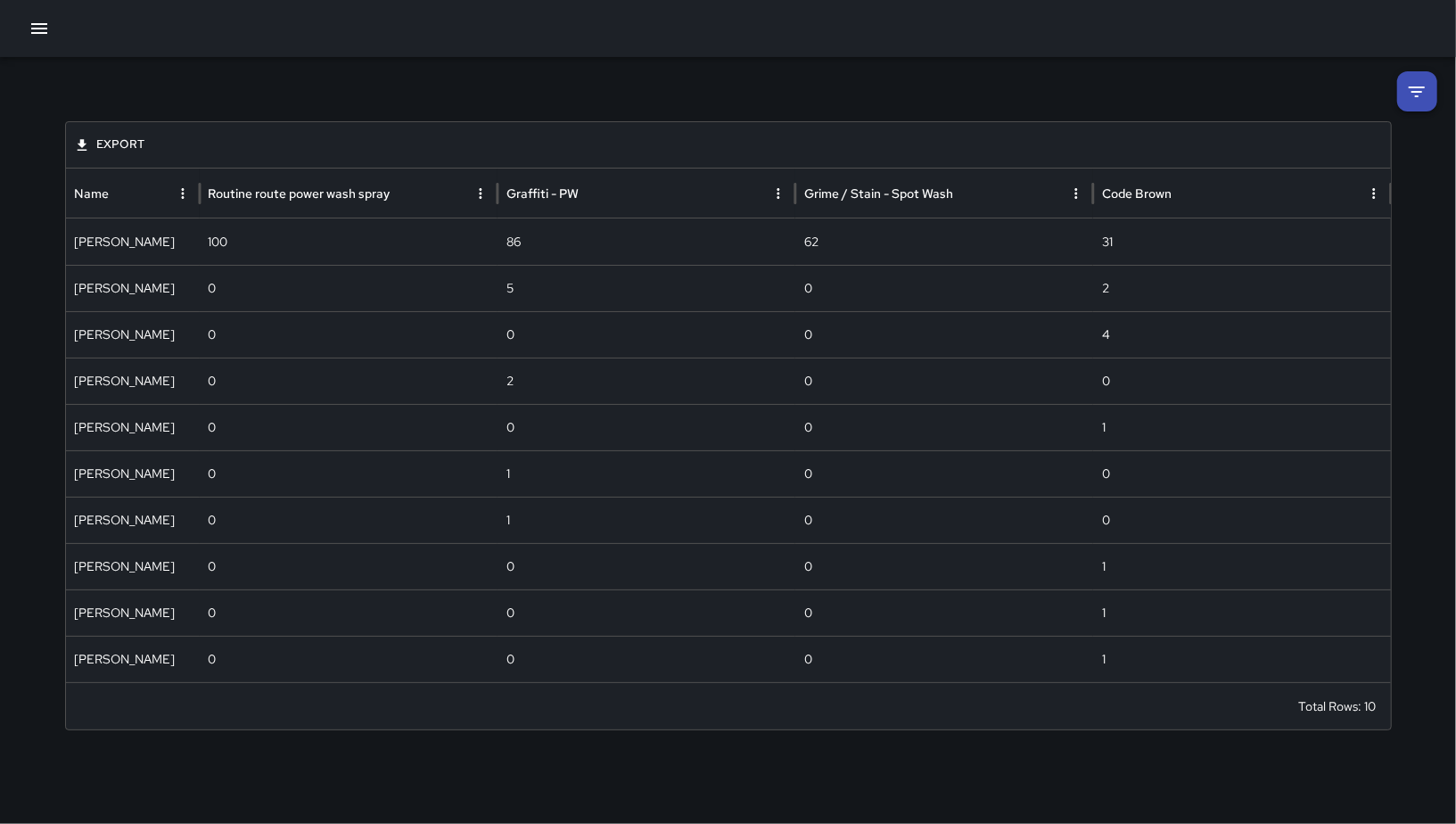
click at [1422, 82] on li at bounding box center [1417, 91] width 40 height 40
click at [1420, 87] on icon at bounding box center [1417, 92] width 16 height 11
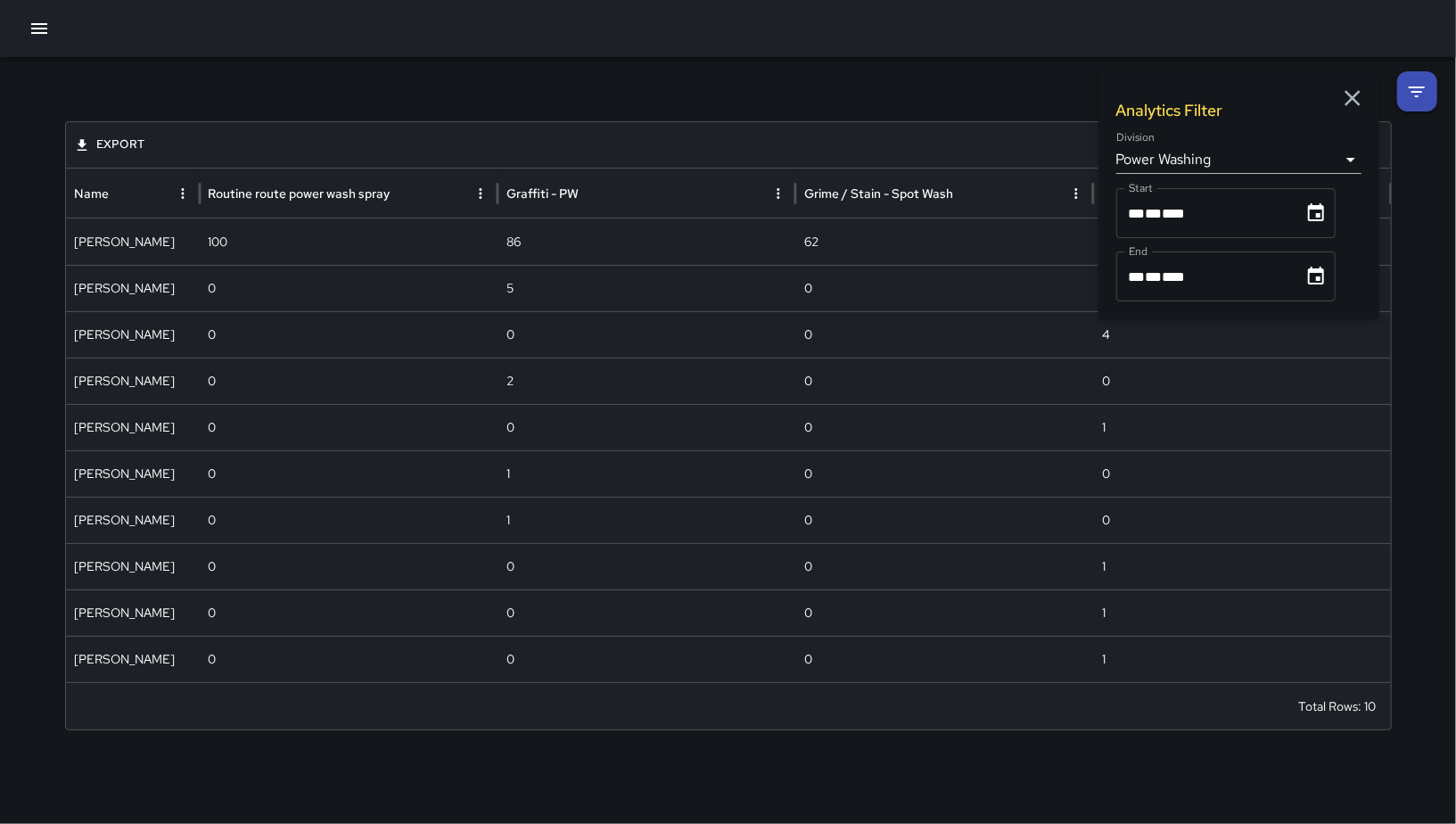
click at [1208, 158] on body "**********" at bounding box center [728, 412] width 1456 height 824
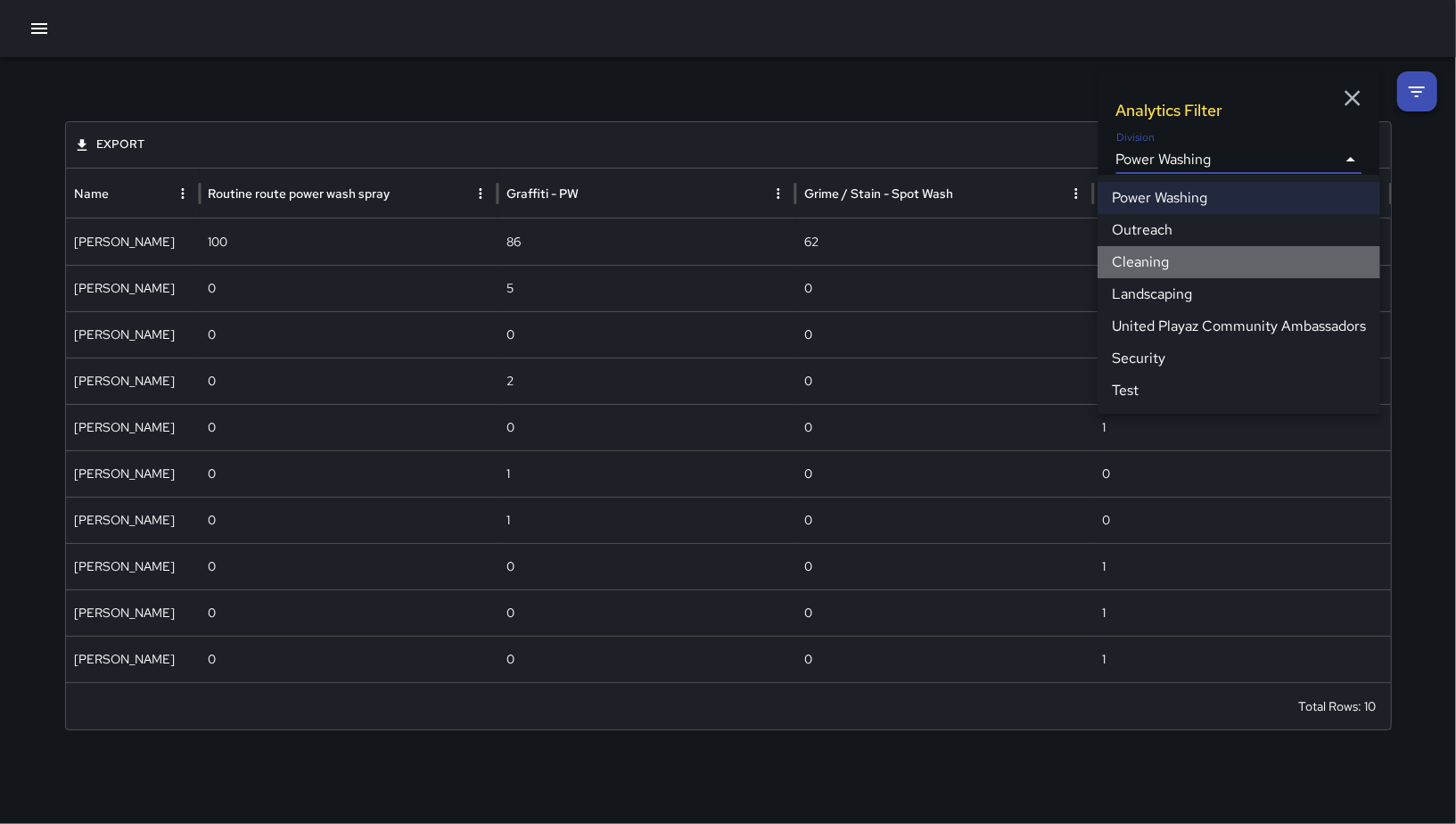
click at [1164, 271] on li "Cleaning" at bounding box center [1238, 262] width 283 height 32
type input "**********"
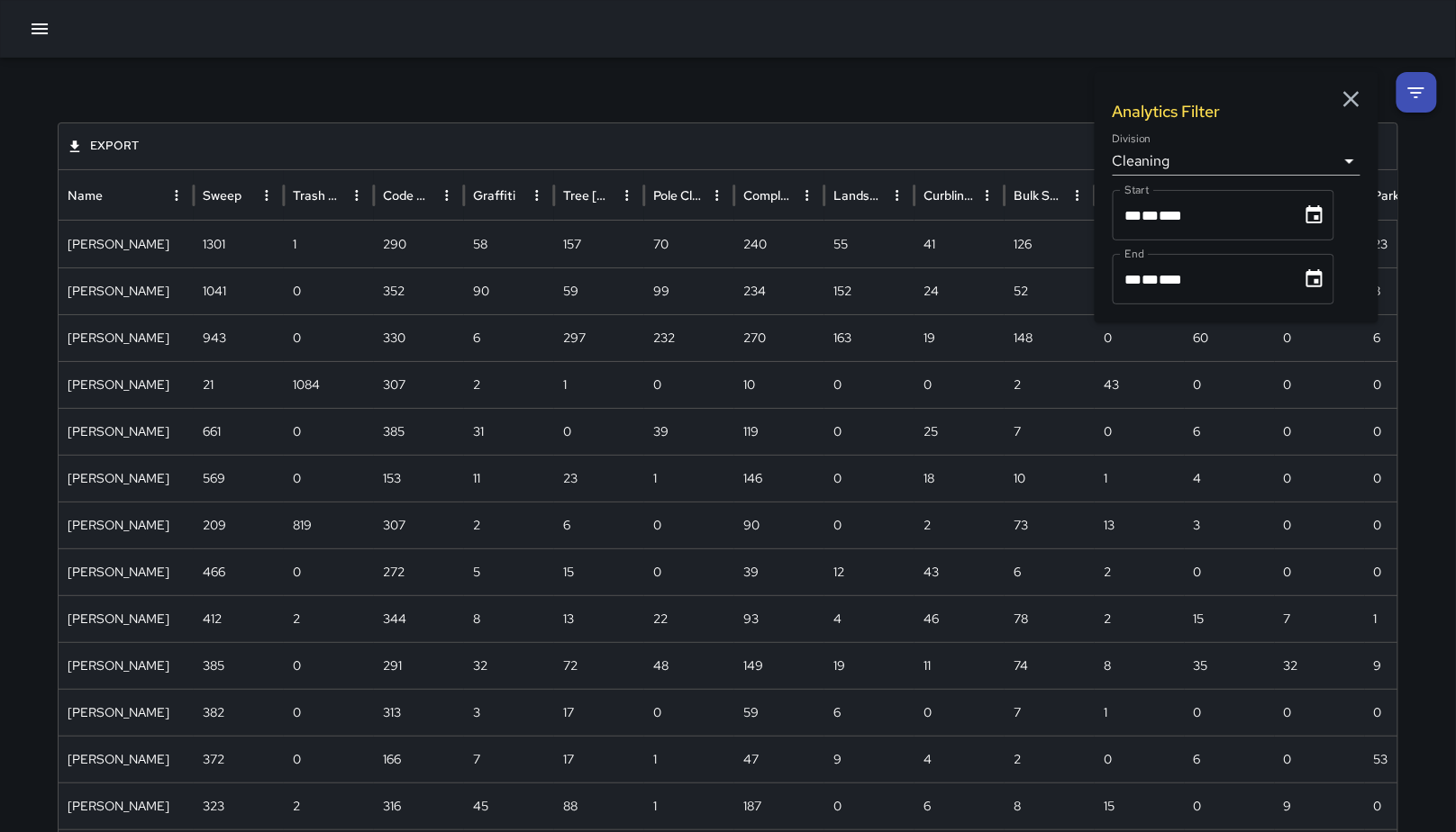
click at [1339, 95] on icon "button" at bounding box center [1351, 98] width 27 height 27
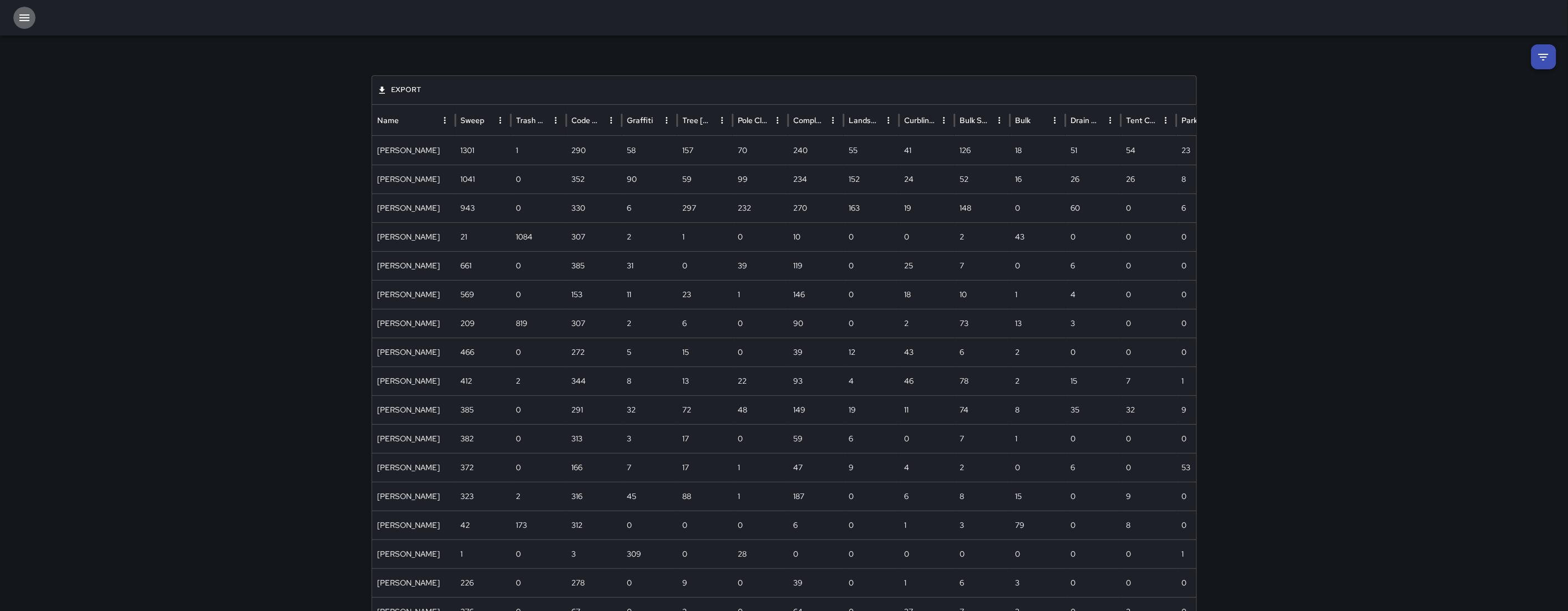
click at [23, 18] on icon "button" at bounding box center [24, 18] width 10 height 7
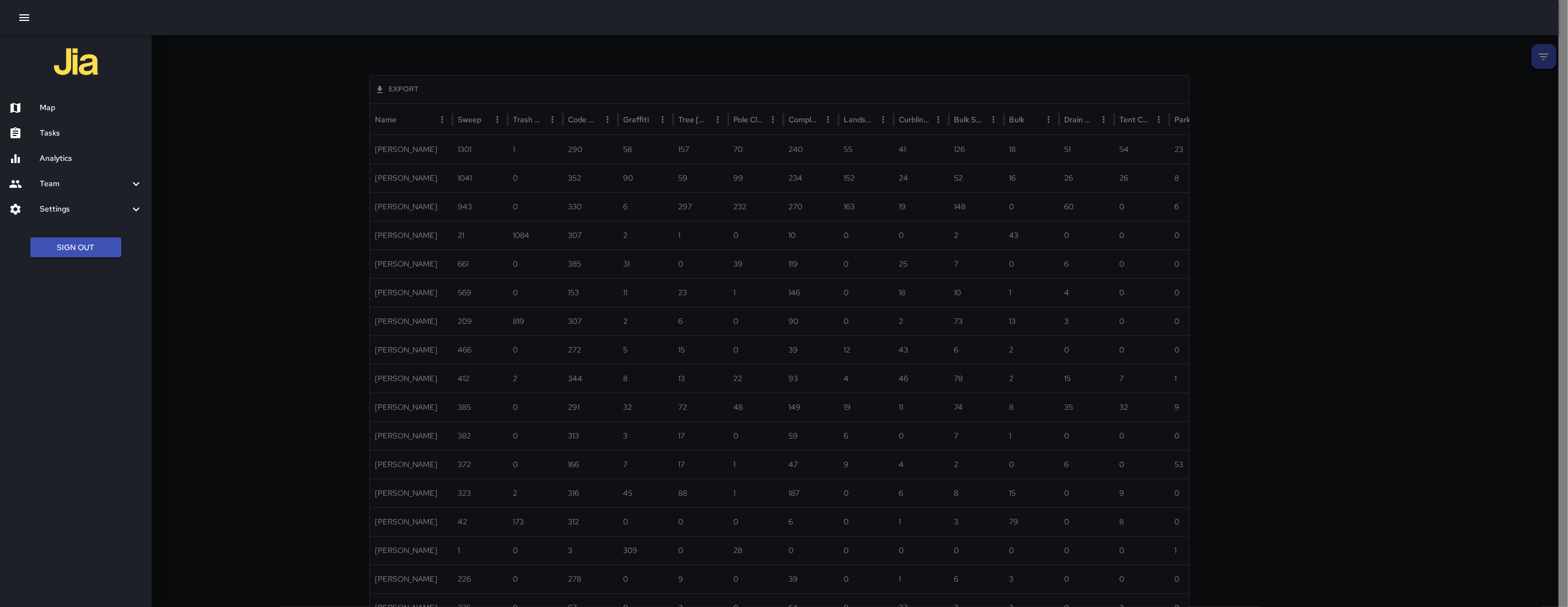
click at [108, 116] on div "Map" at bounding box center [75, 108] width 152 height 26
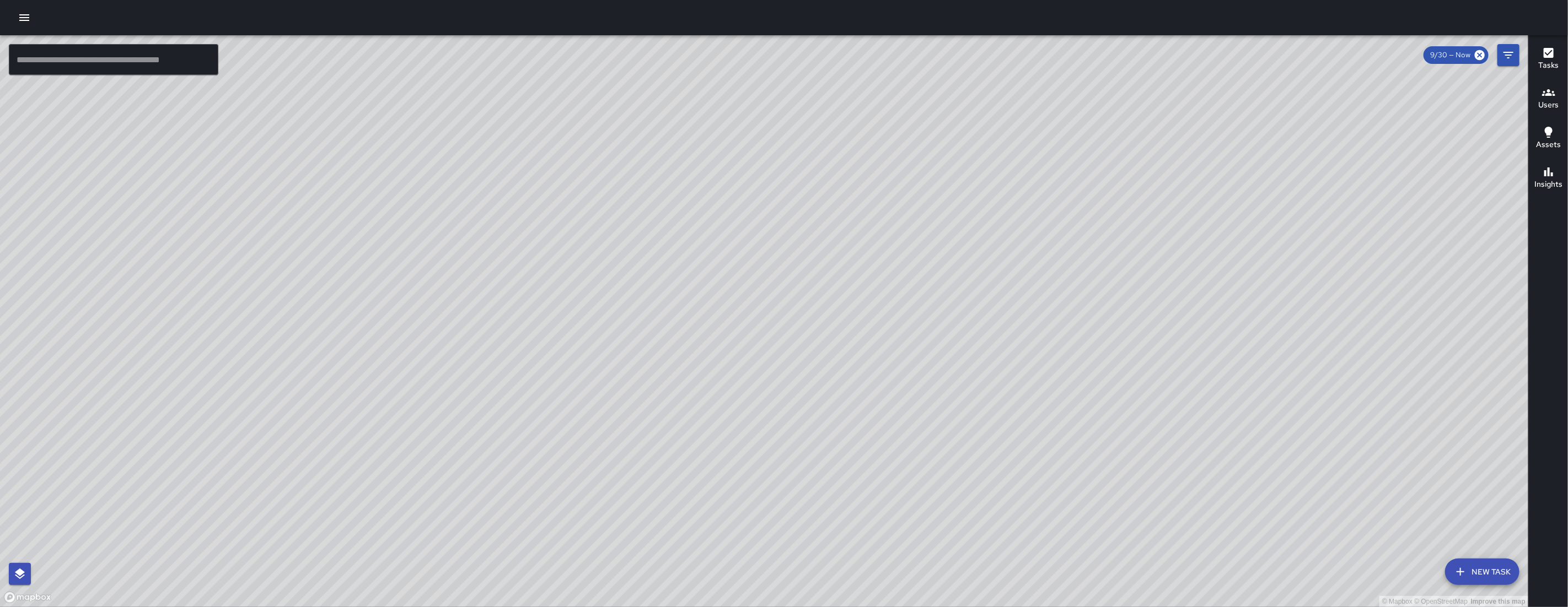
click at [971, 411] on div "© Mapbox © OpenStreetMap Improve this map" at bounding box center [764, 321] width 1528 height 572
click at [937, 404] on div "© Mapbox © OpenStreetMap Improve this map" at bounding box center [764, 321] width 1528 height 572
drag, startPoint x: 880, startPoint y: 392, endPoint x: 817, endPoint y: 392, distance: 63.0
click at [866, 392] on div "© Mapbox © OpenStreetMap Improve this map" at bounding box center [764, 321] width 1528 height 572
click at [817, 392] on div "© Mapbox © OpenStreetMap Improve this map" at bounding box center [764, 321] width 1528 height 572
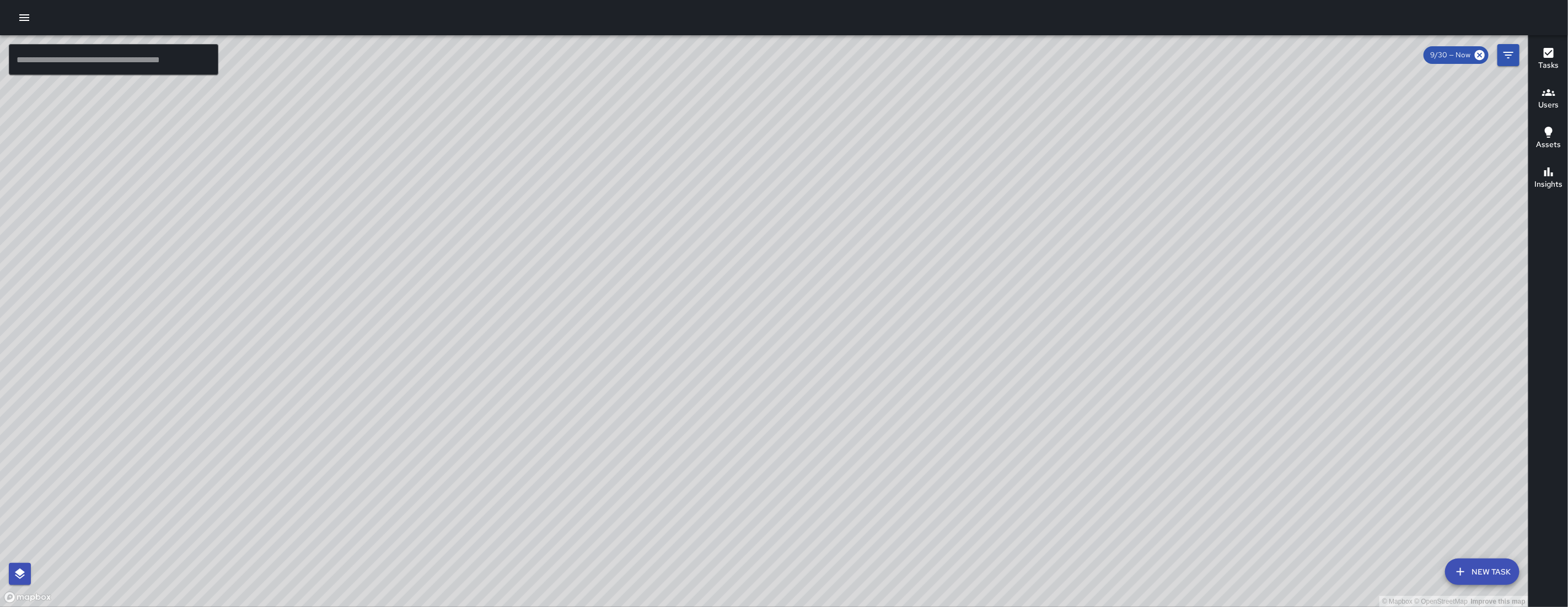
drag, startPoint x: 887, startPoint y: 388, endPoint x: 641, endPoint y: 391, distance: 246.0
click at [641, 391] on div "© Mapbox © OpenStreetMap Improve this map" at bounding box center [764, 321] width 1528 height 572
click at [27, 15] on icon "button" at bounding box center [24, 18] width 13 height 13
click at [27, 15] on icon "button" at bounding box center [24, 18] width 13 height 13
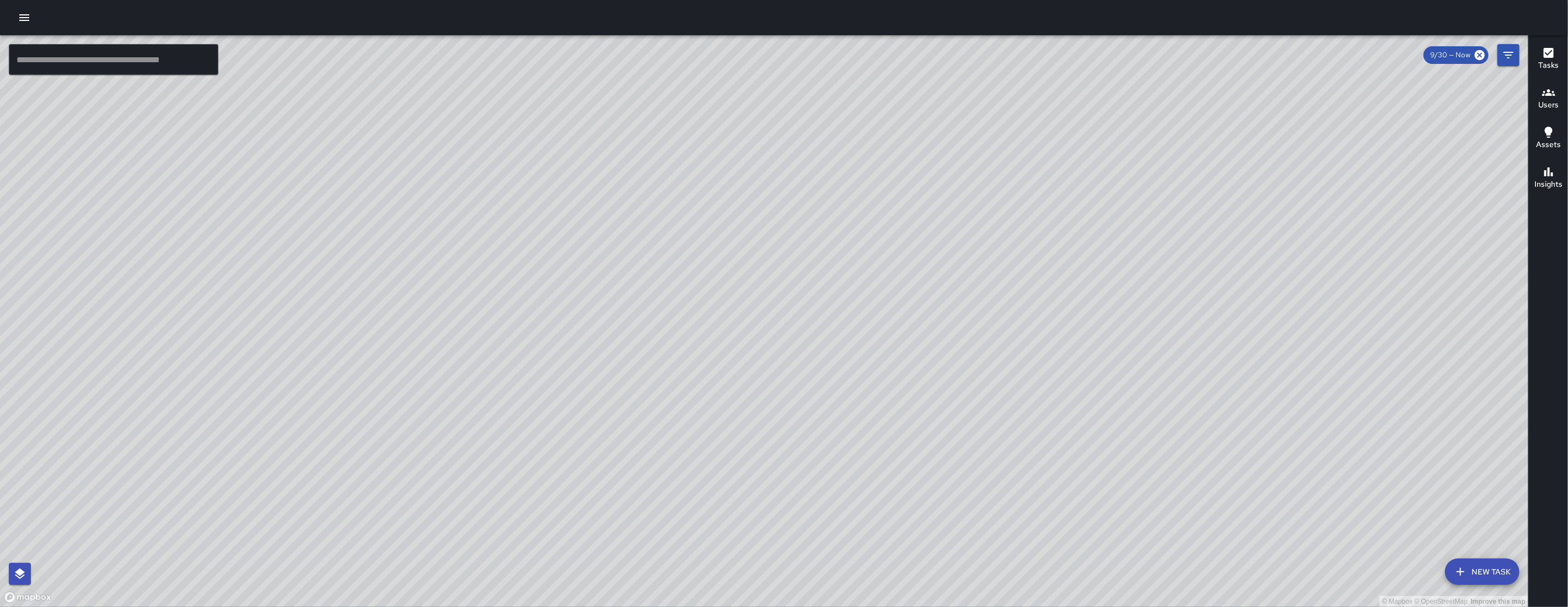
click at [27, 15] on icon "button" at bounding box center [24, 18] width 13 height 13
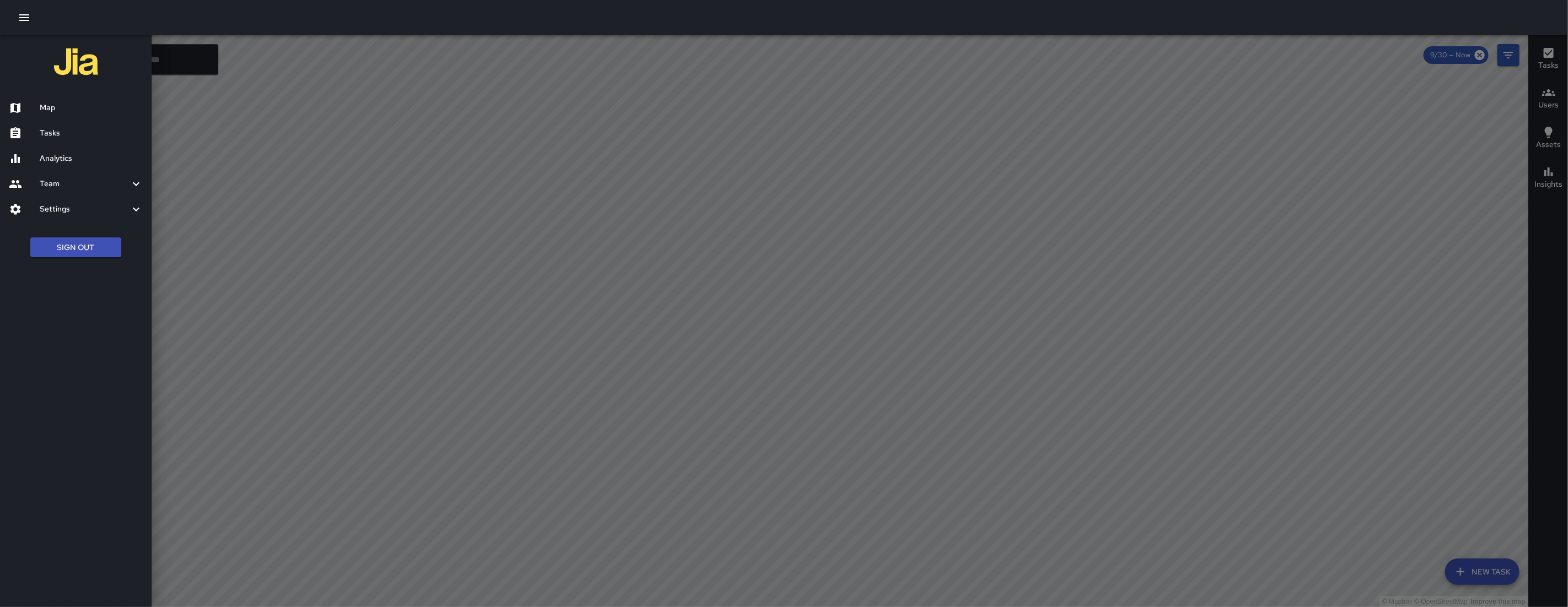
click at [84, 138] on h6 "Tasks" at bounding box center [91, 133] width 103 height 12
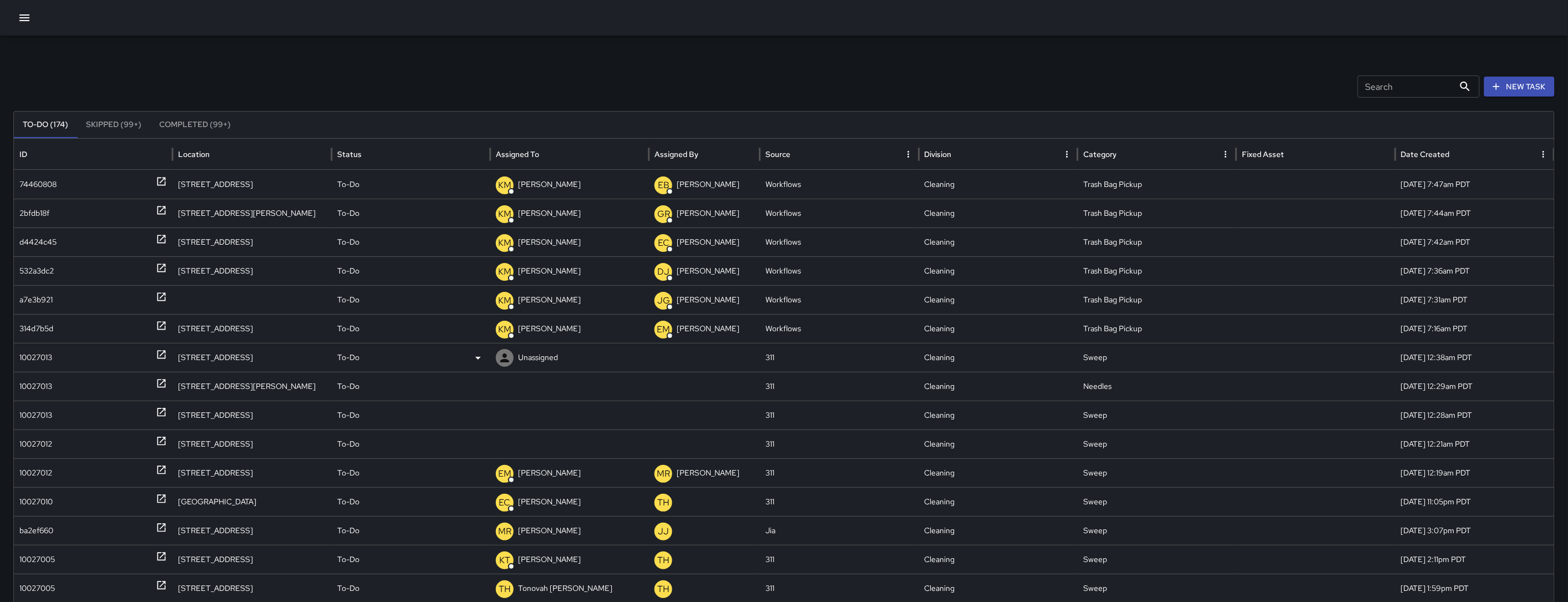
click at [48, 350] on div "10027013" at bounding box center [36, 358] width 32 height 28
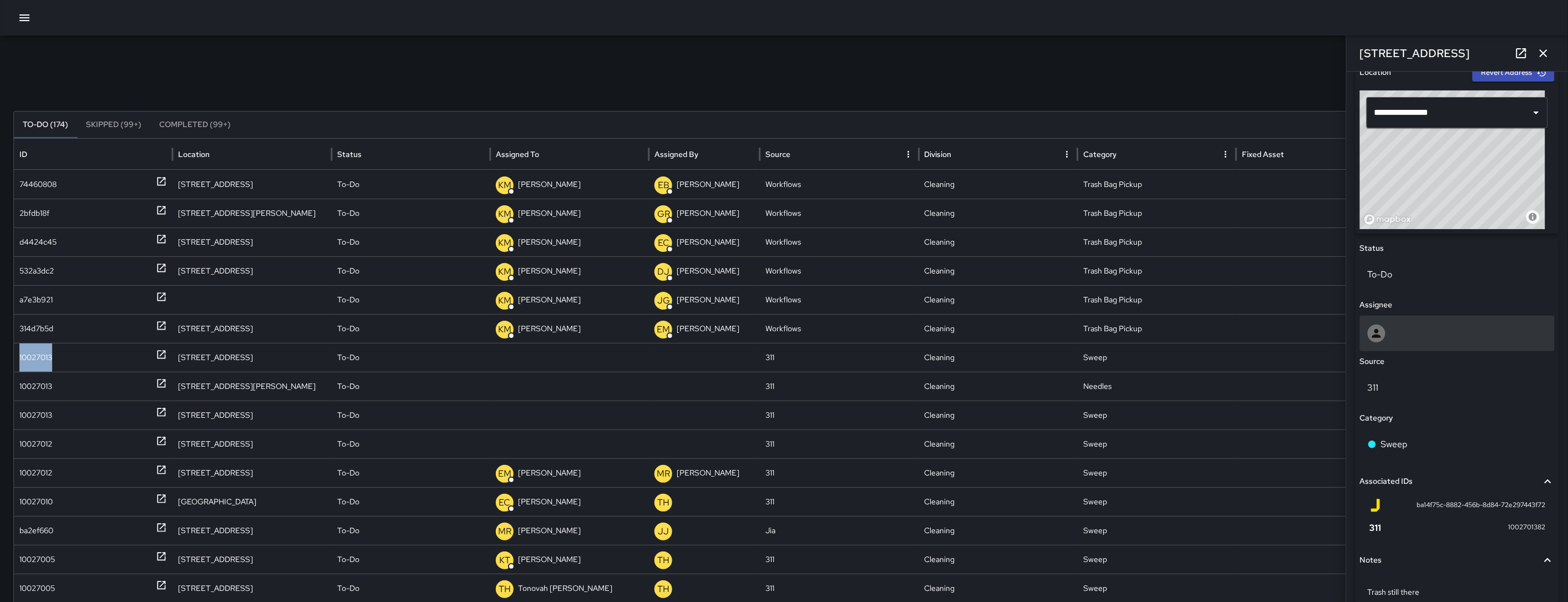
scroll to position [367, 0]
click at [1407, 315] on div at bounding box center [1457, 333] width 195 height 36
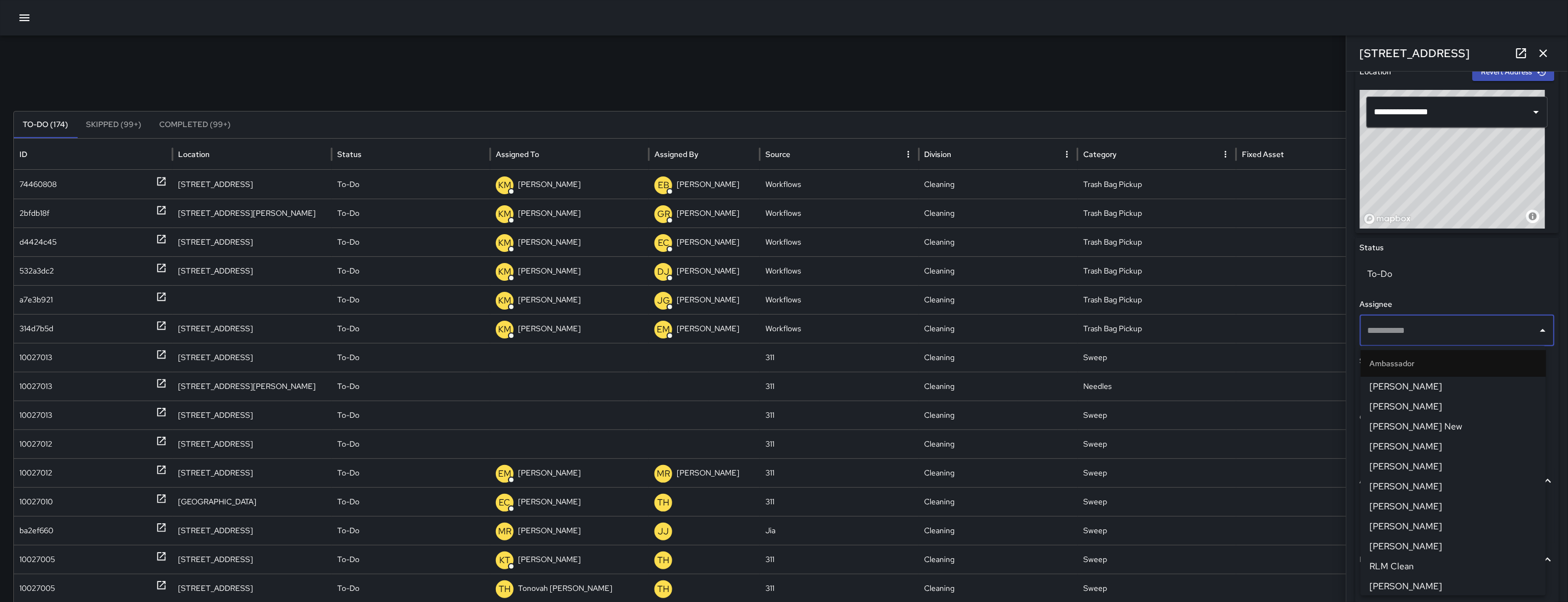
click at [1407, 315] on div "​" at bounding box center [1457, 330] width 195 height 31
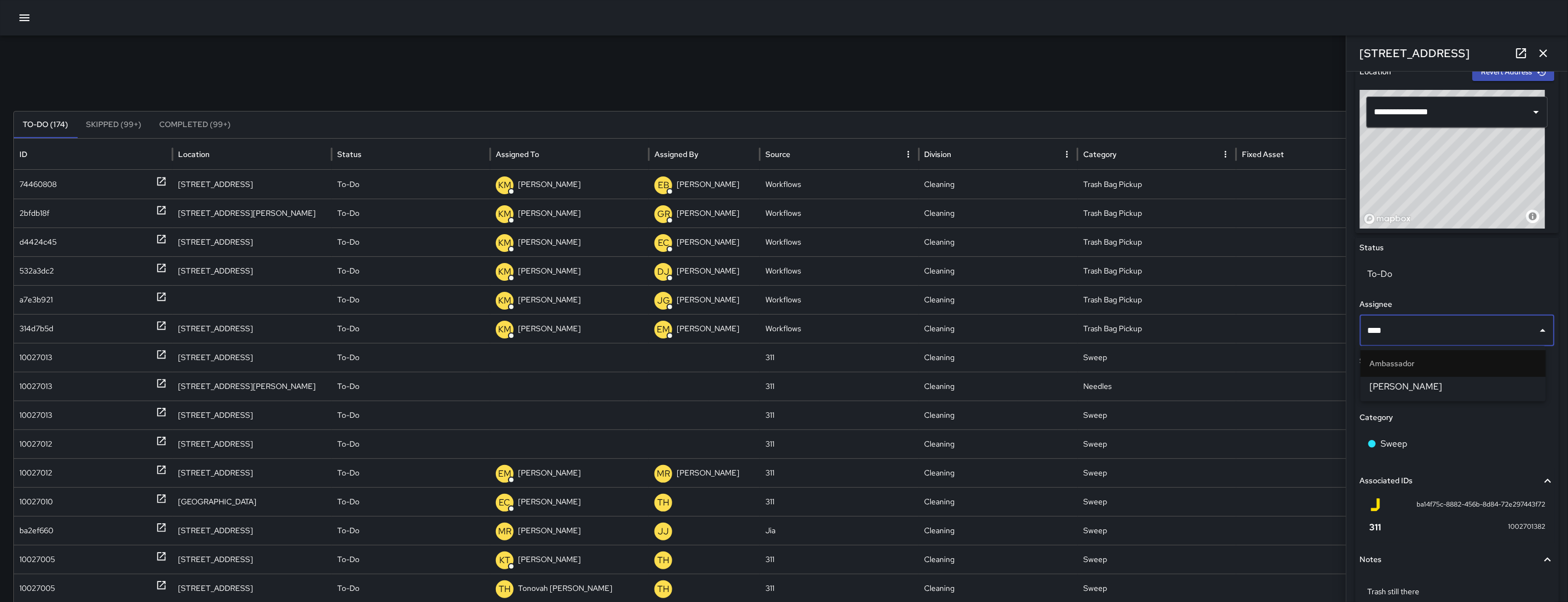
type input "*****"
click at [1448, 384] on span "[PERSON_NAME]" at bounding box center [1453, 386] width 168 height 13
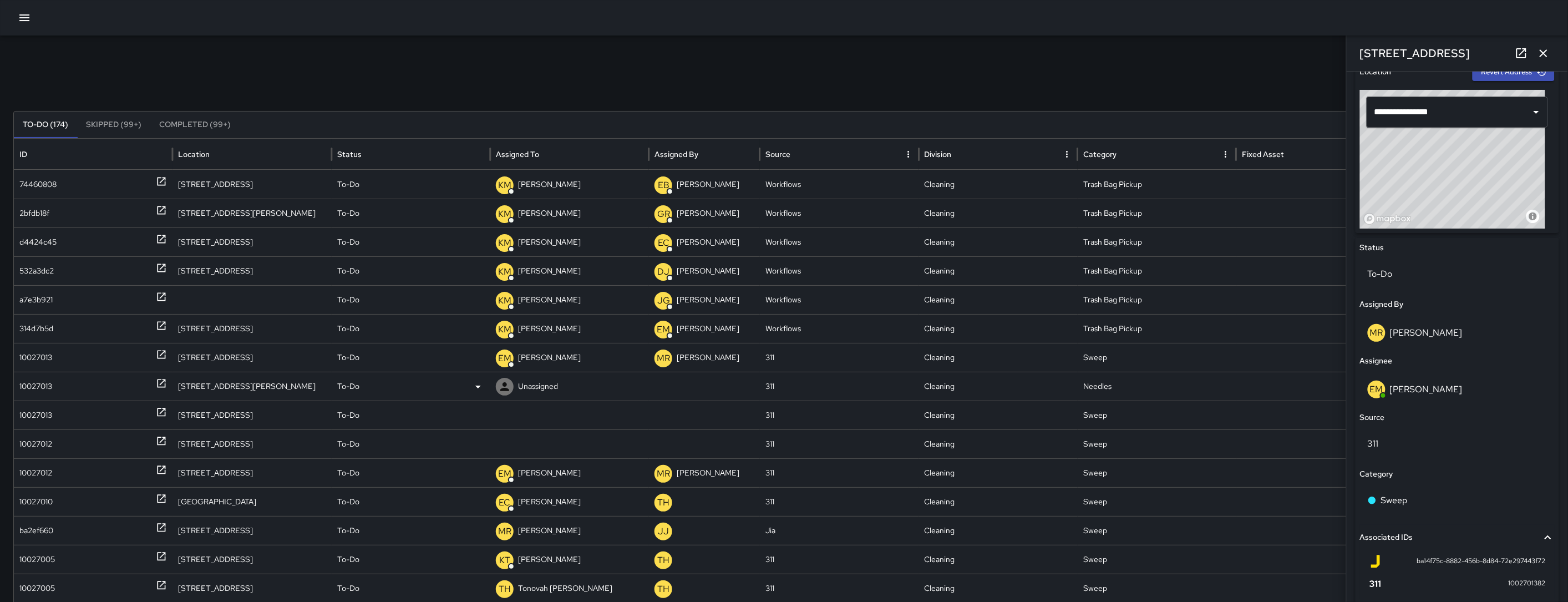
click at [20, 391] on div "10027013" at bounding box center [36, 386] width 32 height 28
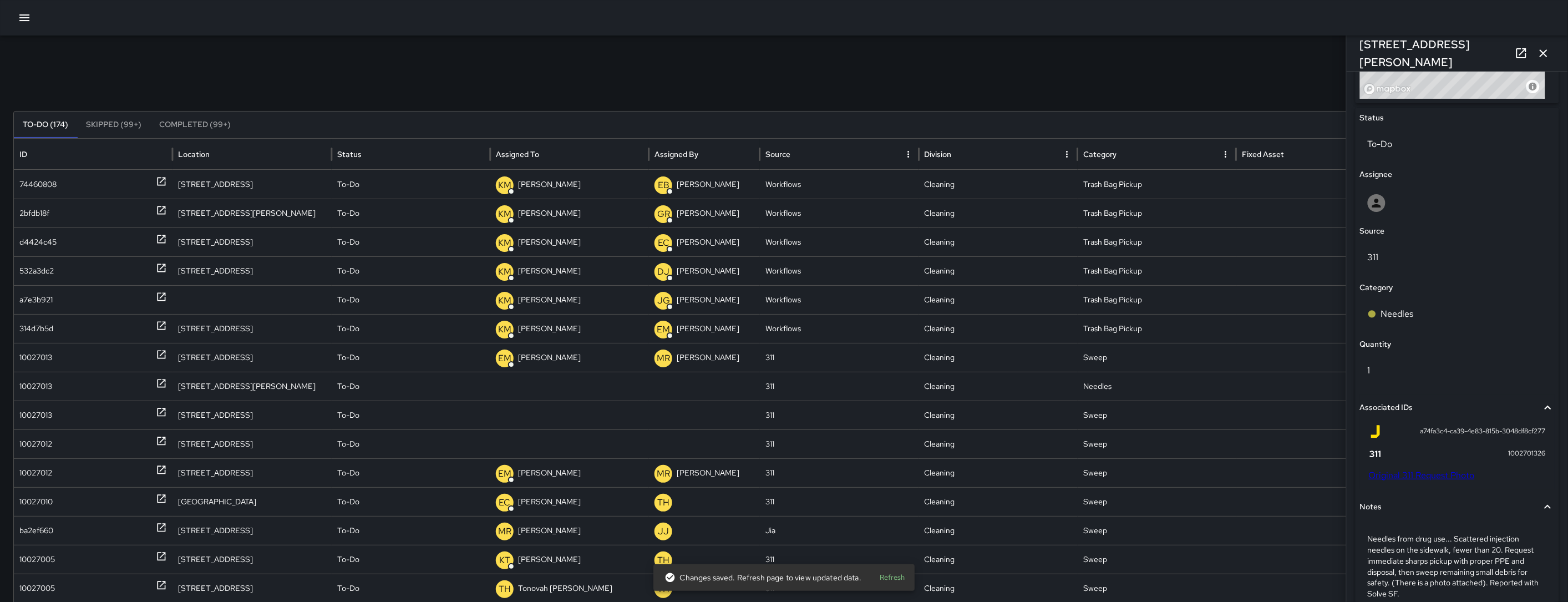
scroll to position [497, 0]
click at [1447, 472] on link "Original 311 Request Photo" at bounding box center [1421, 474] width 106 height 12
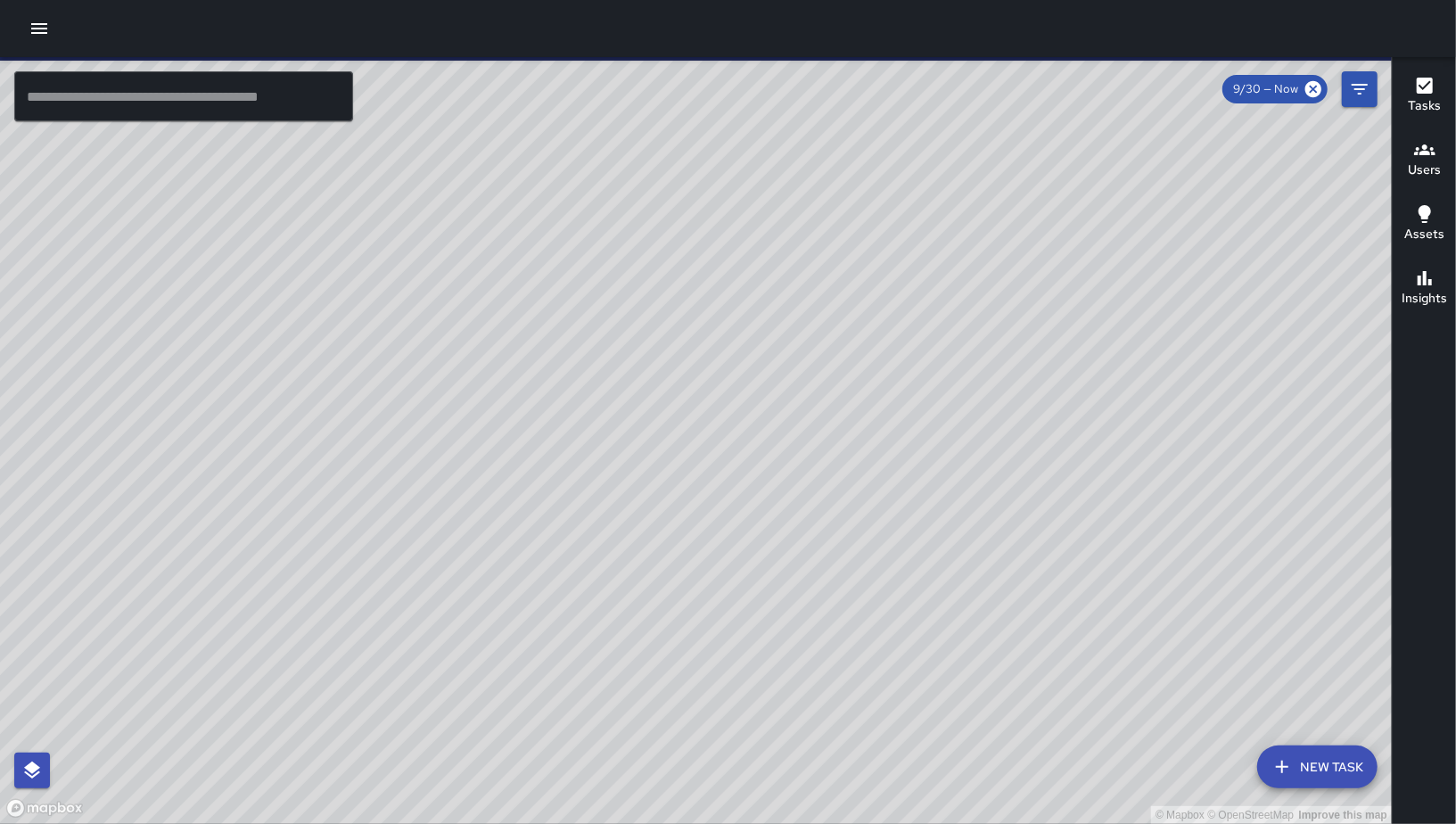
click at [1310, 762] on button "New Task" at bounding box center [1317, 766] width 120 height 42
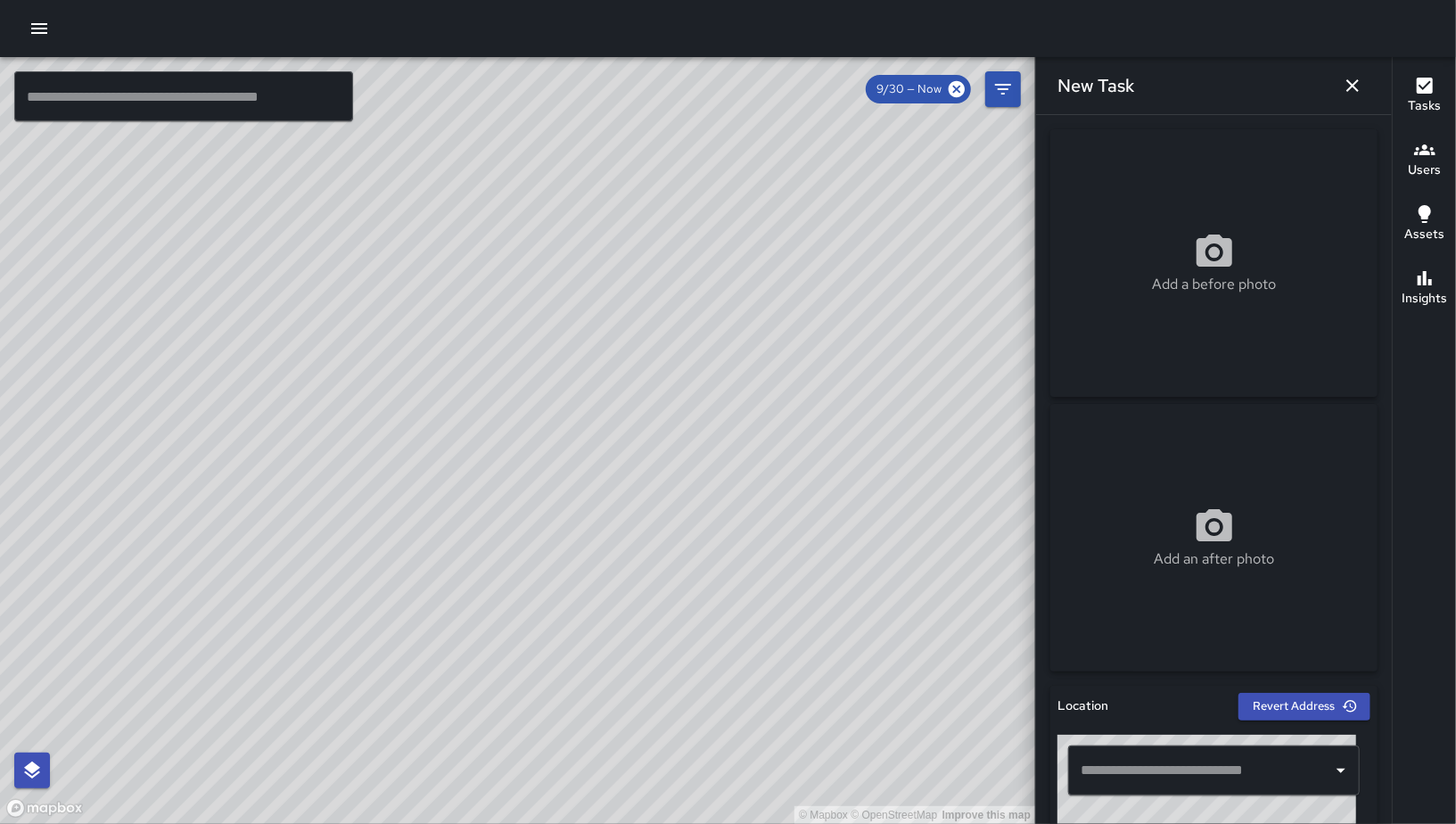
click at [1252, 312] on div "Add a before photo" at bounding box center [1214, 263] width 327 height 268
type input "**********"
